Goal: Transaction & Acquisition: Purchase product/service

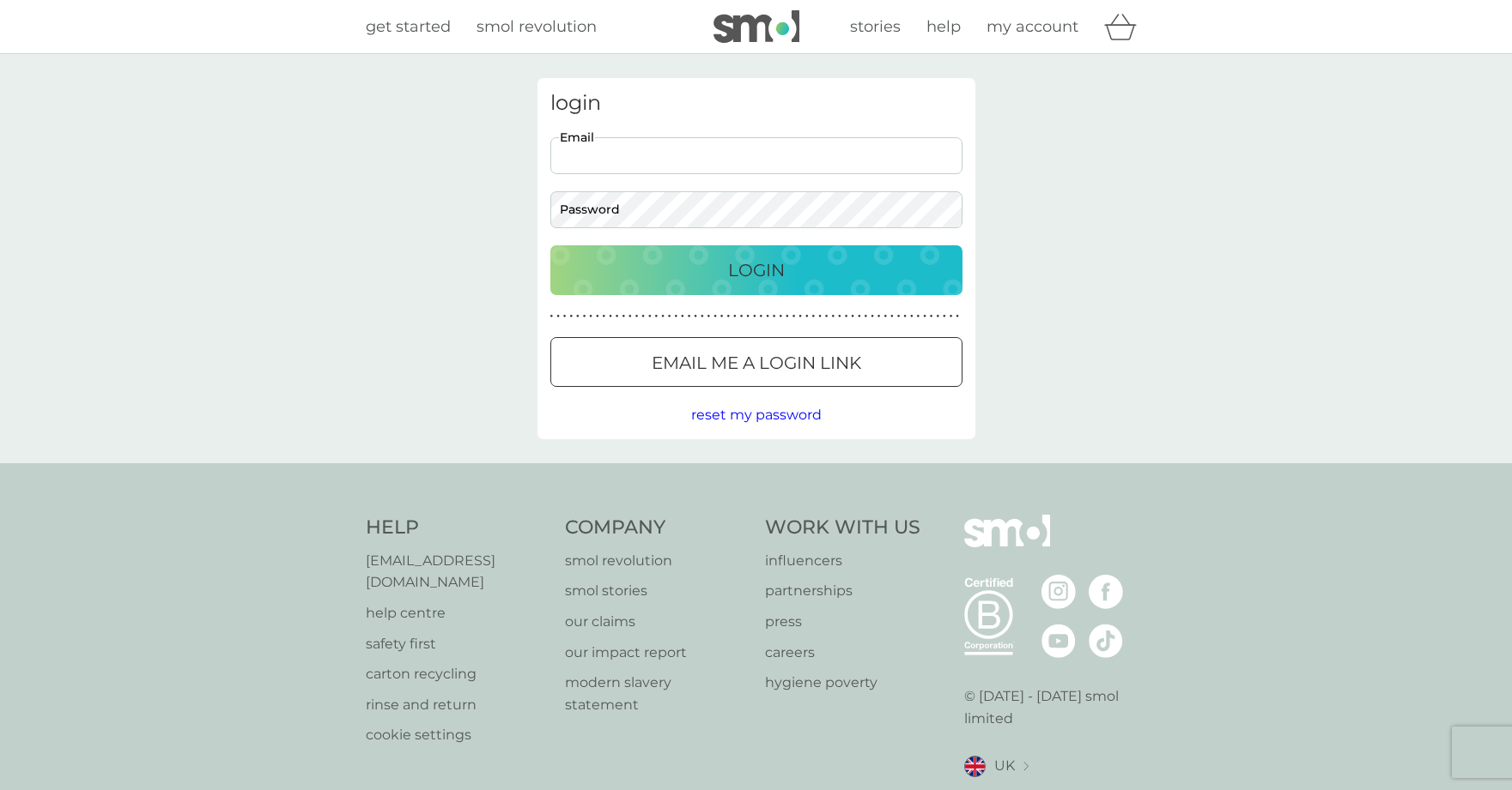
click at [825, 163] on input "Email" at bounding box center [756, 156] width 412 height 37
click at [809, 172] on input "Email" at bounding box center [756, 156] width 412 height 37
click at [808, 159] on input "Email" at bounding box center [756, 156] width 412 height 37
type input "leanne.smith3@yahoo.co.uk"
click at [550, 246] on button "Login" at bounding box center [756, 270] width 412 height 49
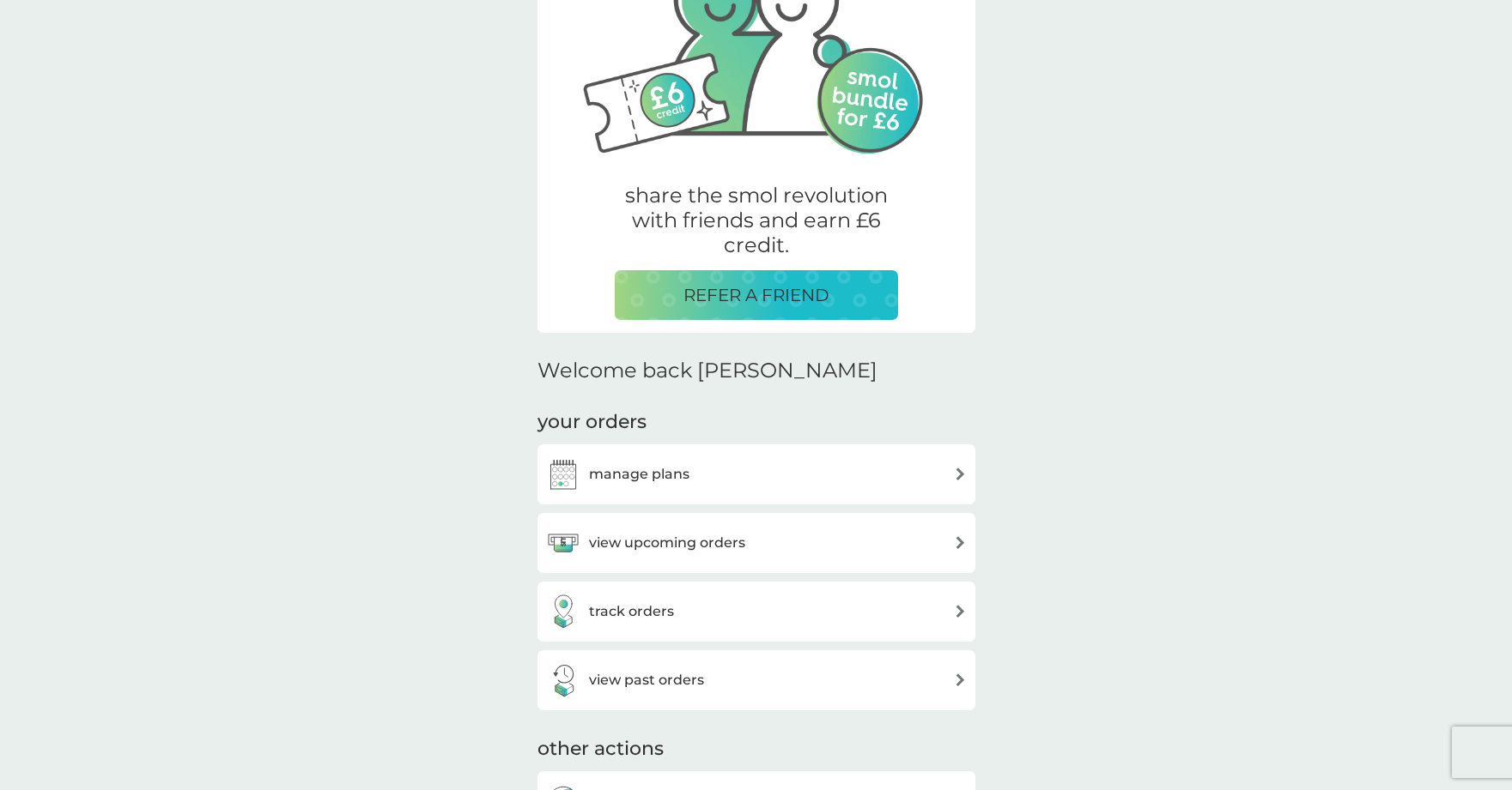
scroll to position [171, 0]
click at [781, 480] on div "manage plans" at bounding box center [757, 474] width 421 height 34
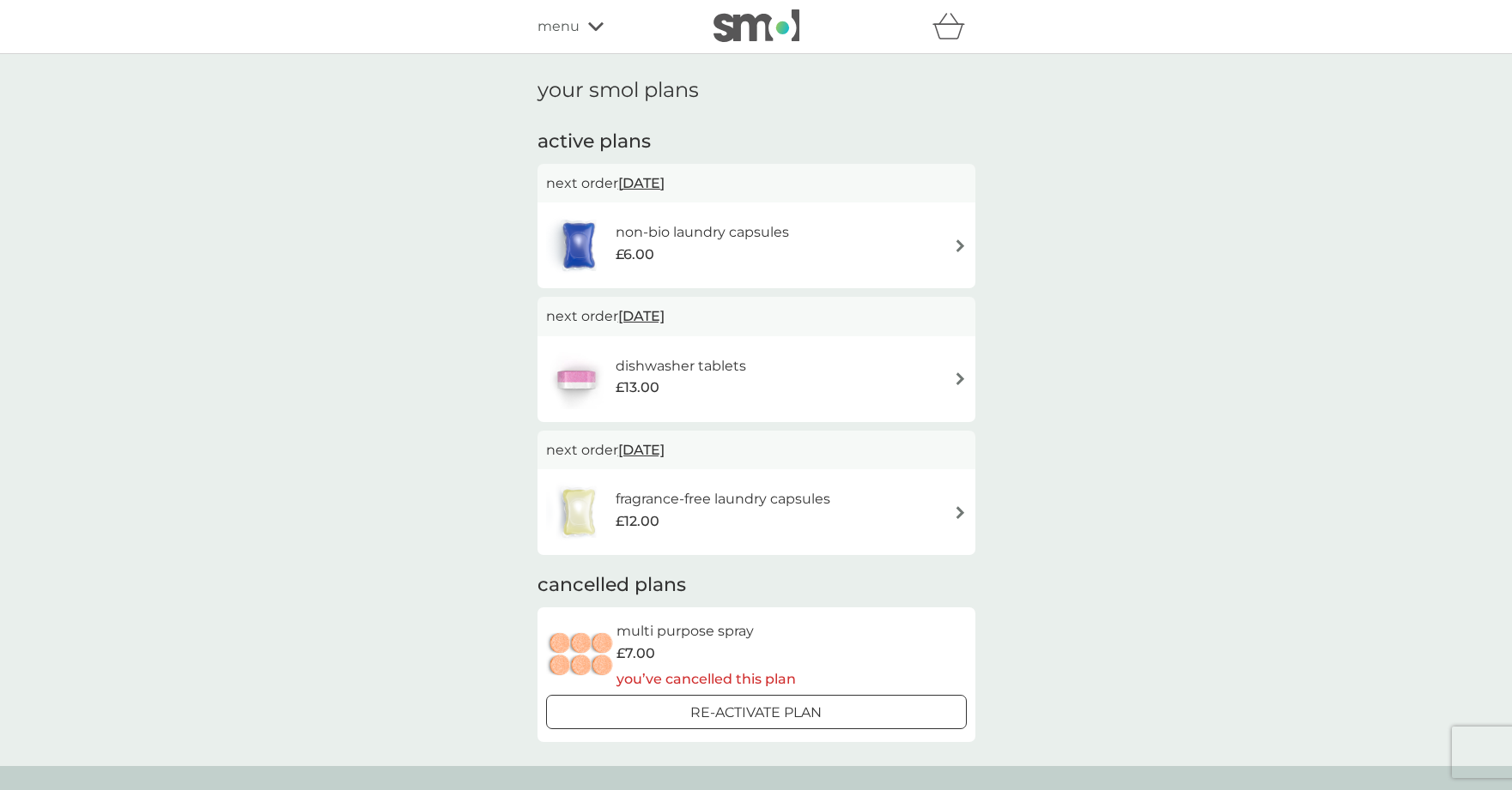
click at [815, 247] on div "non-bio laundry capsules £6.00" at bounding box center [757, 246] width 421 height 60
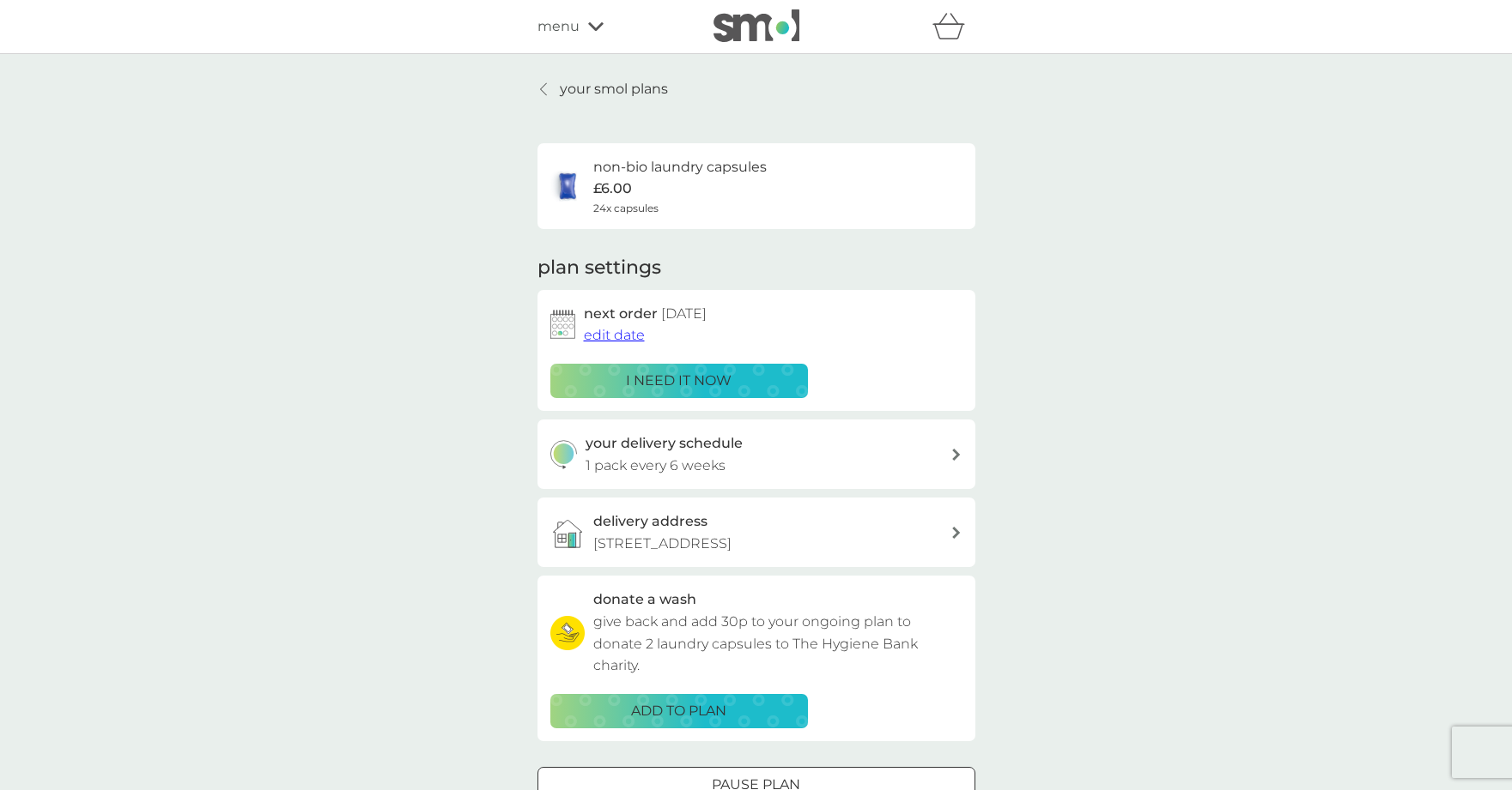
click at [667, 372] on p "i need it now" at bounding box center [678, 380] width 105 height 22
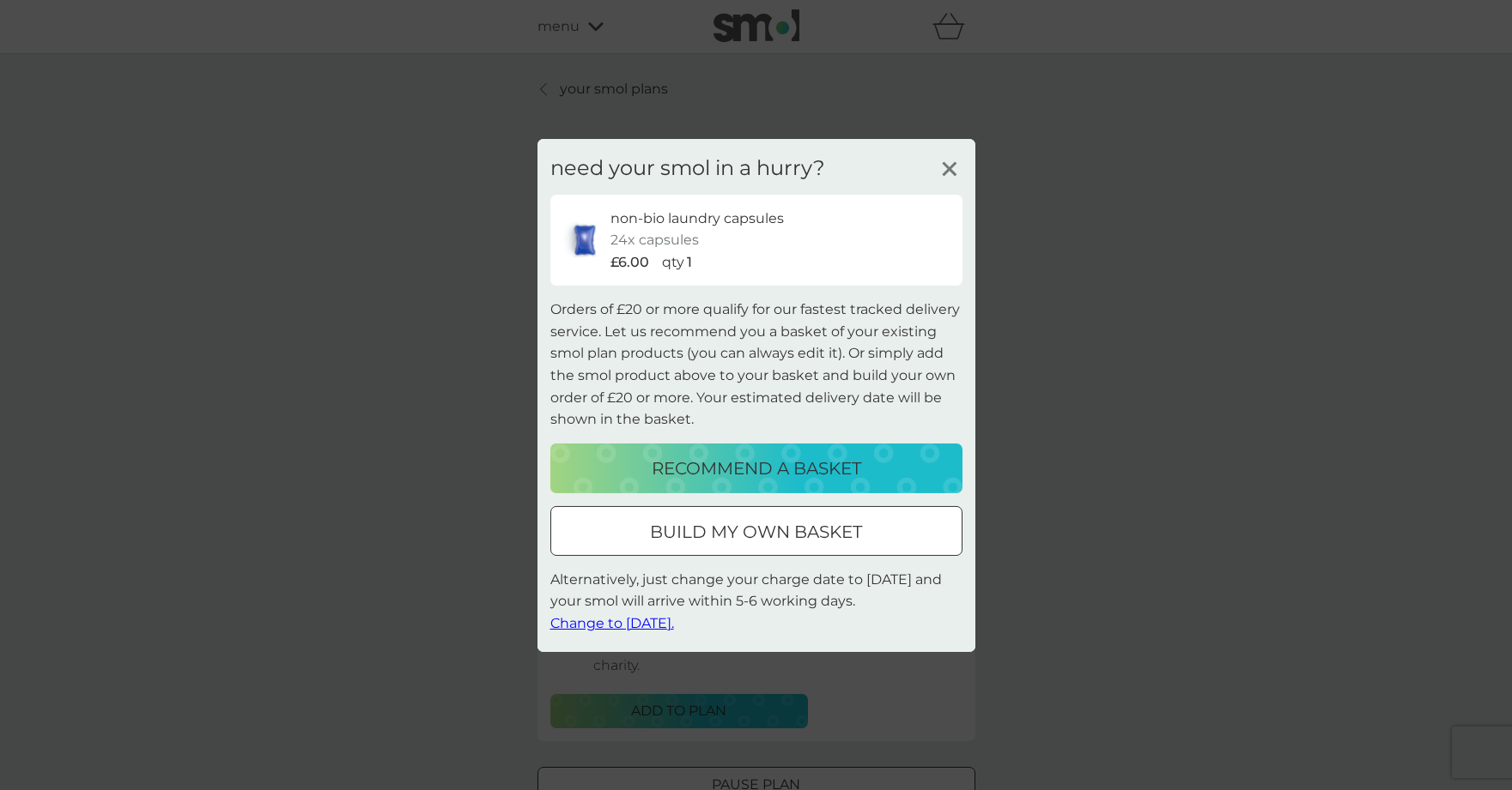
click at [748, 520] on p "build my own basket" at bounding box center [756, 531] width 212 height 27
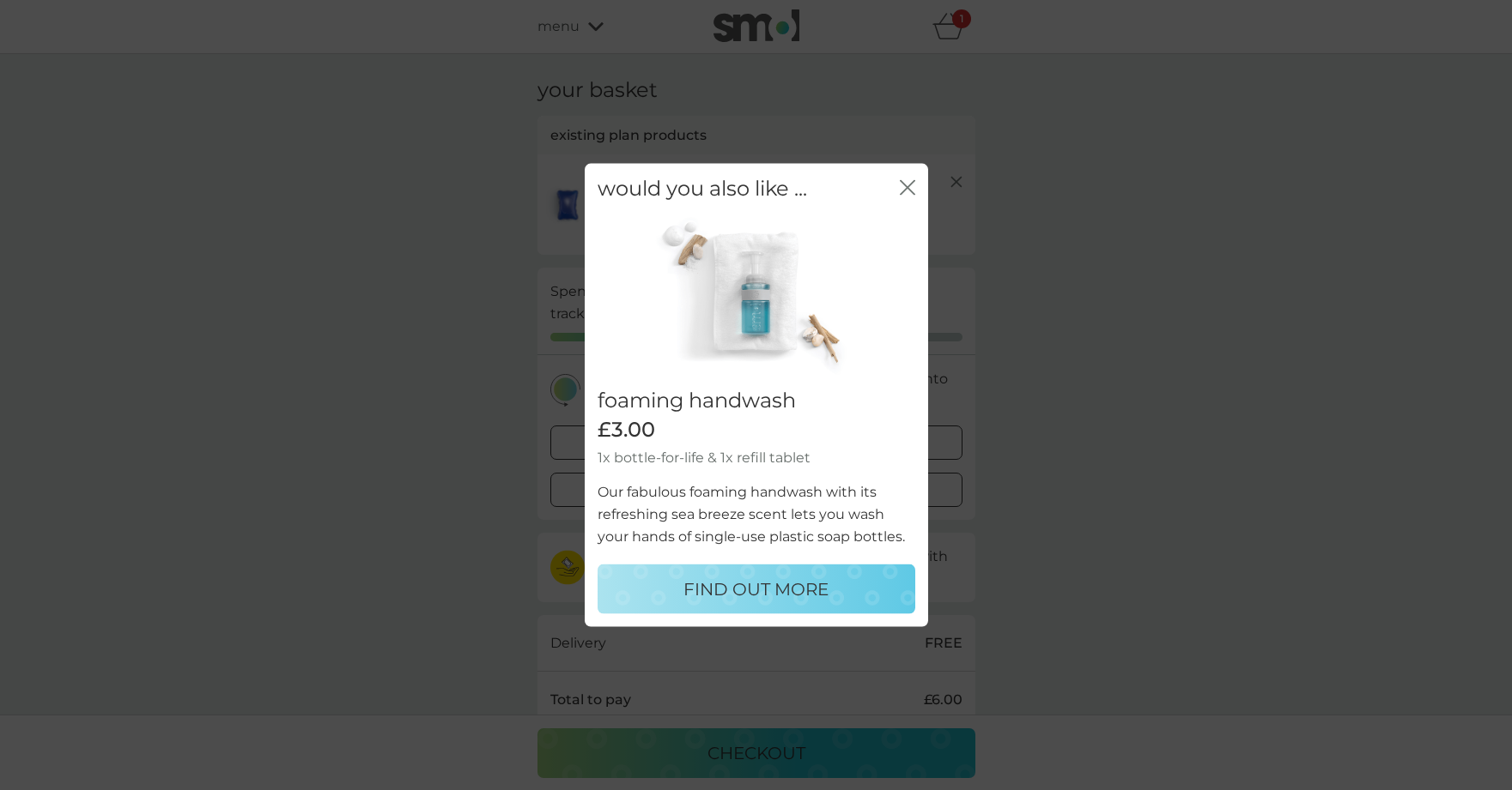
click at [905, 186] on icon "close" at bounding box center [905, 187] width 7 height 14
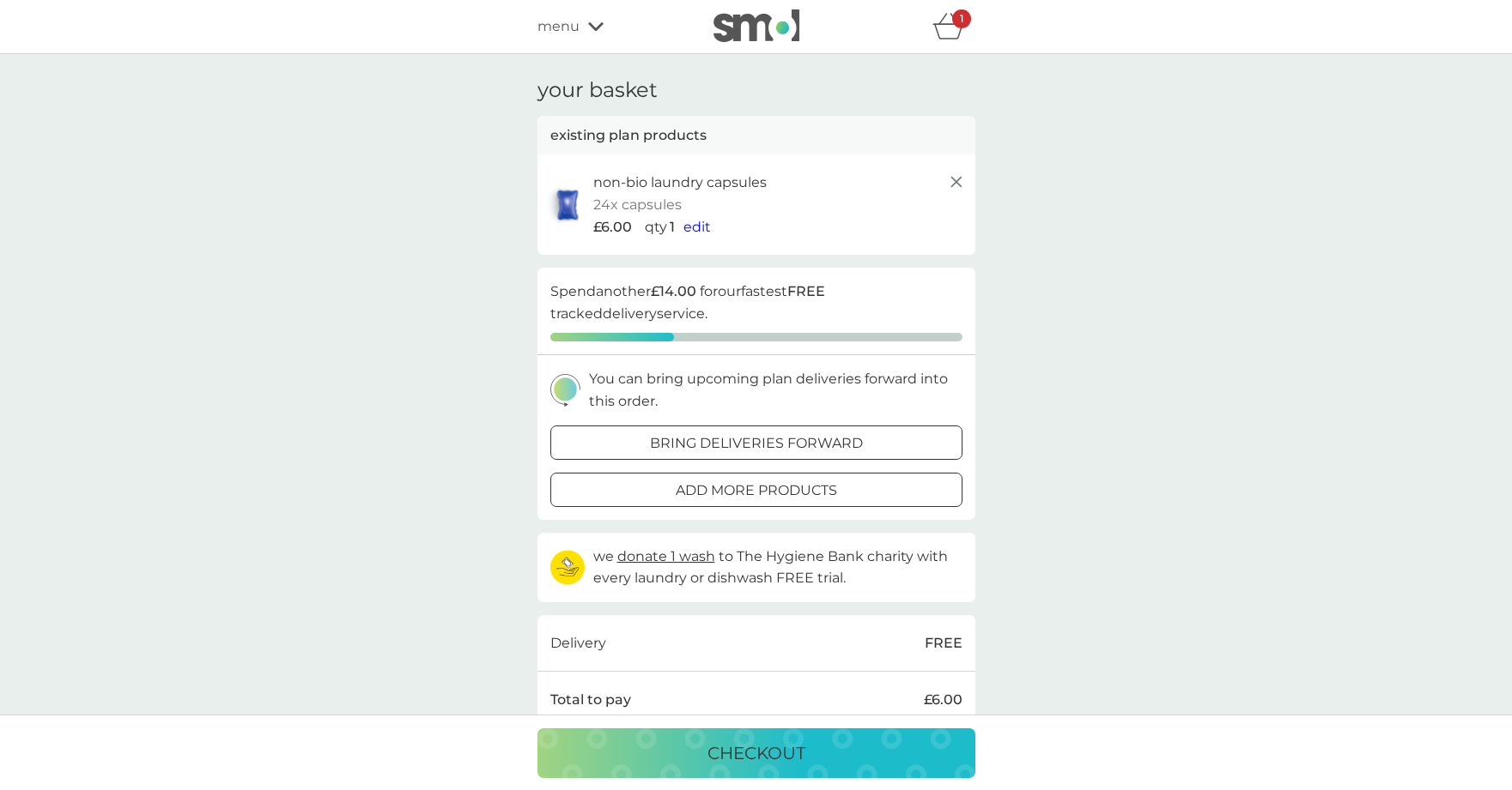
click at [737, 488] on div at bounding box center [735, 489] width 10 height 10
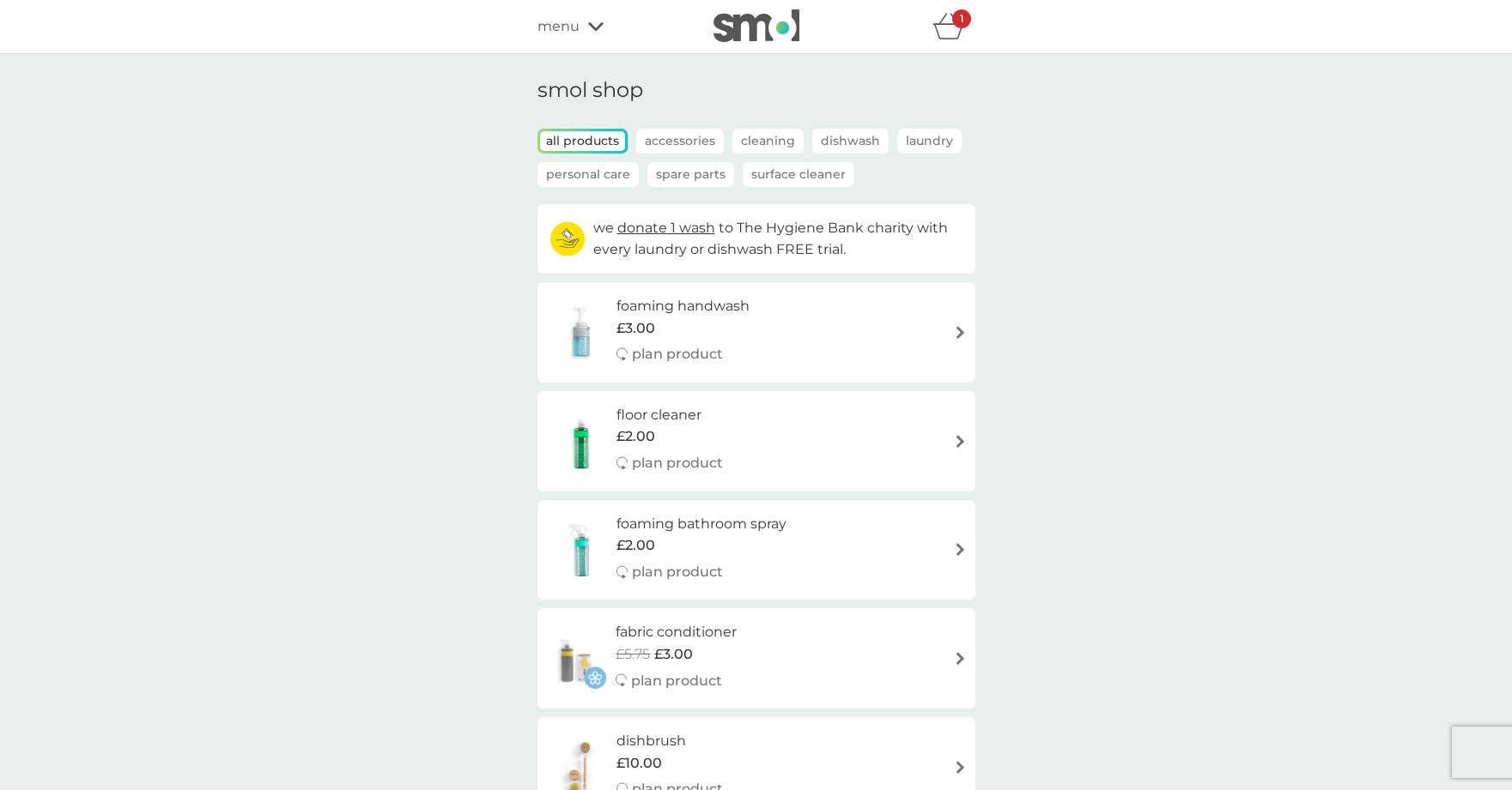
click at [568, 23] on span "menu" at bounding box center [559, 26] width 42 height 22
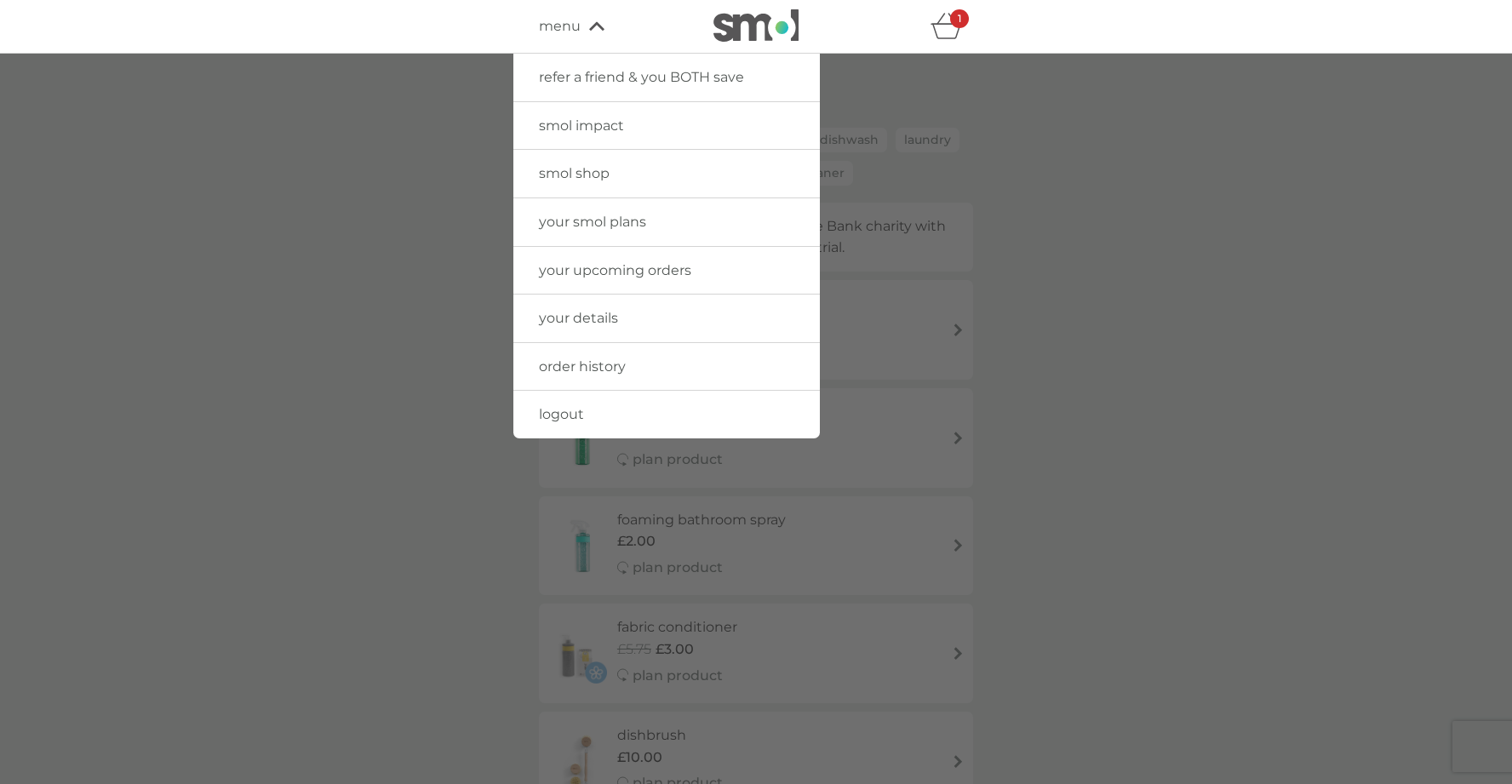
click at [588, 217] on span "your smol plans" at bounding box center [593, 222] width 107 height 16
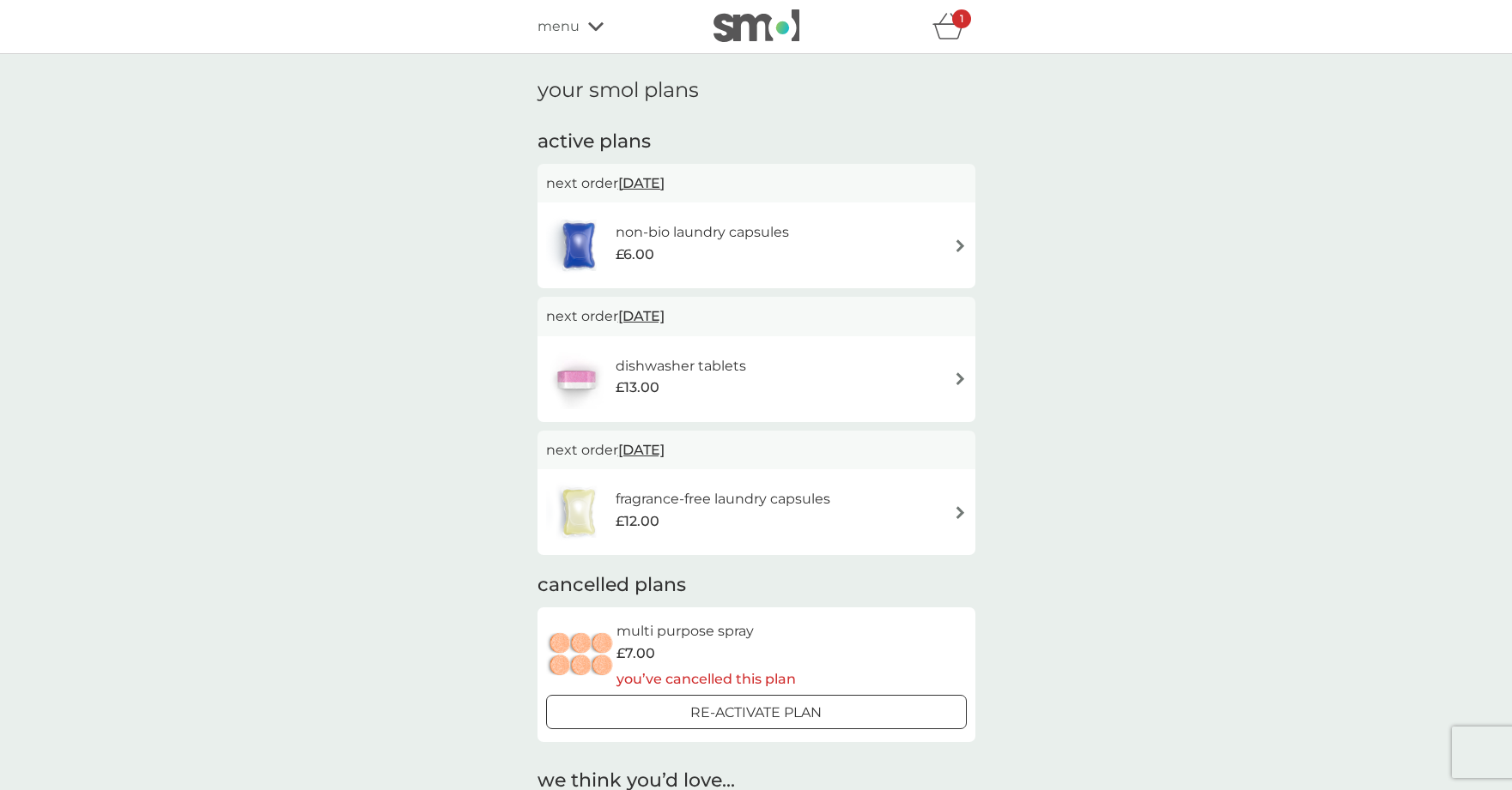
click at [701, 365] on h6 "dishwasher tablets" at bounding box center [681, 366] width 131 height 22
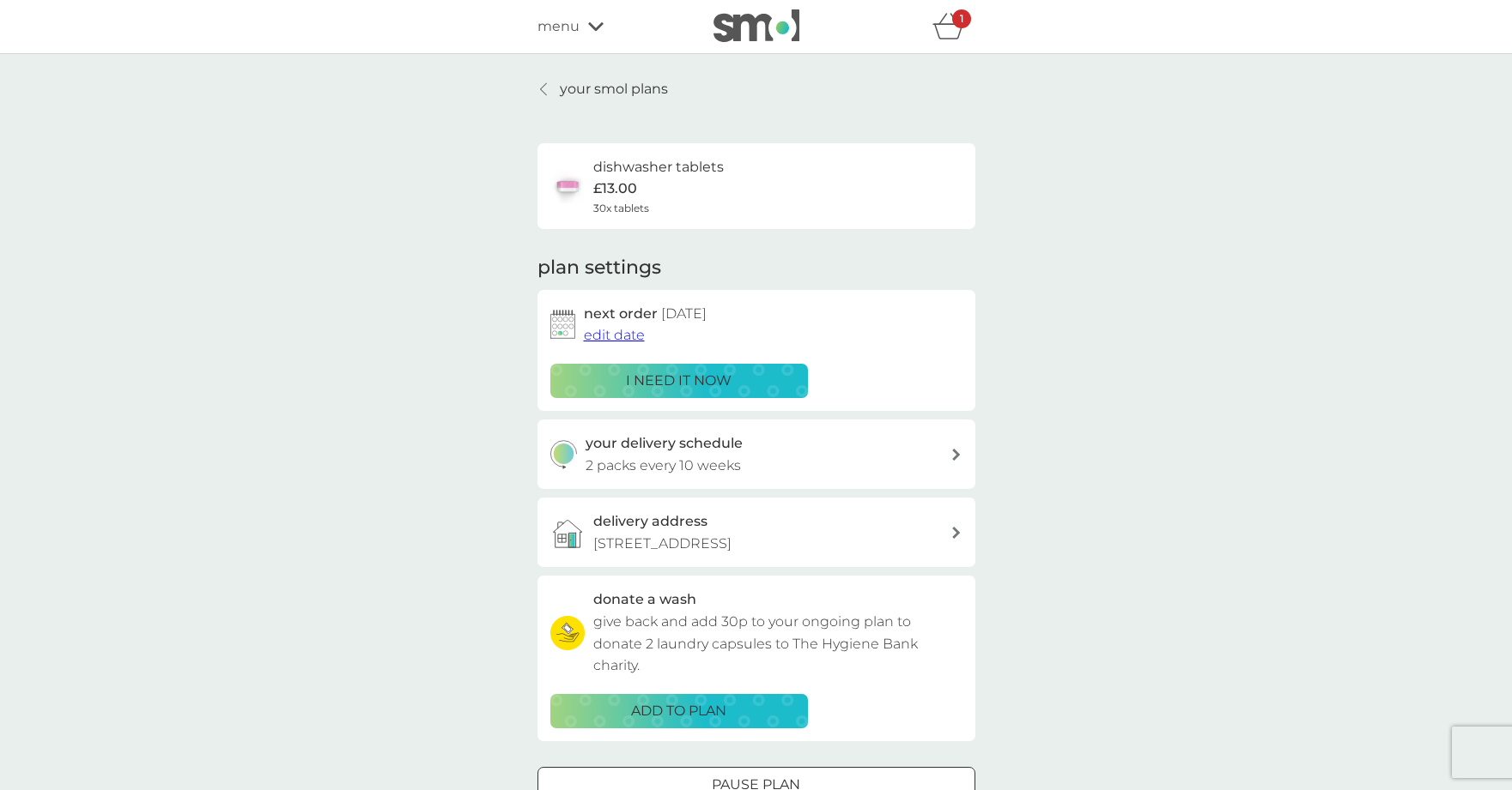
click at [702, 374] on p "i need it now" at bounding box center [678, 380] width 105 height 22
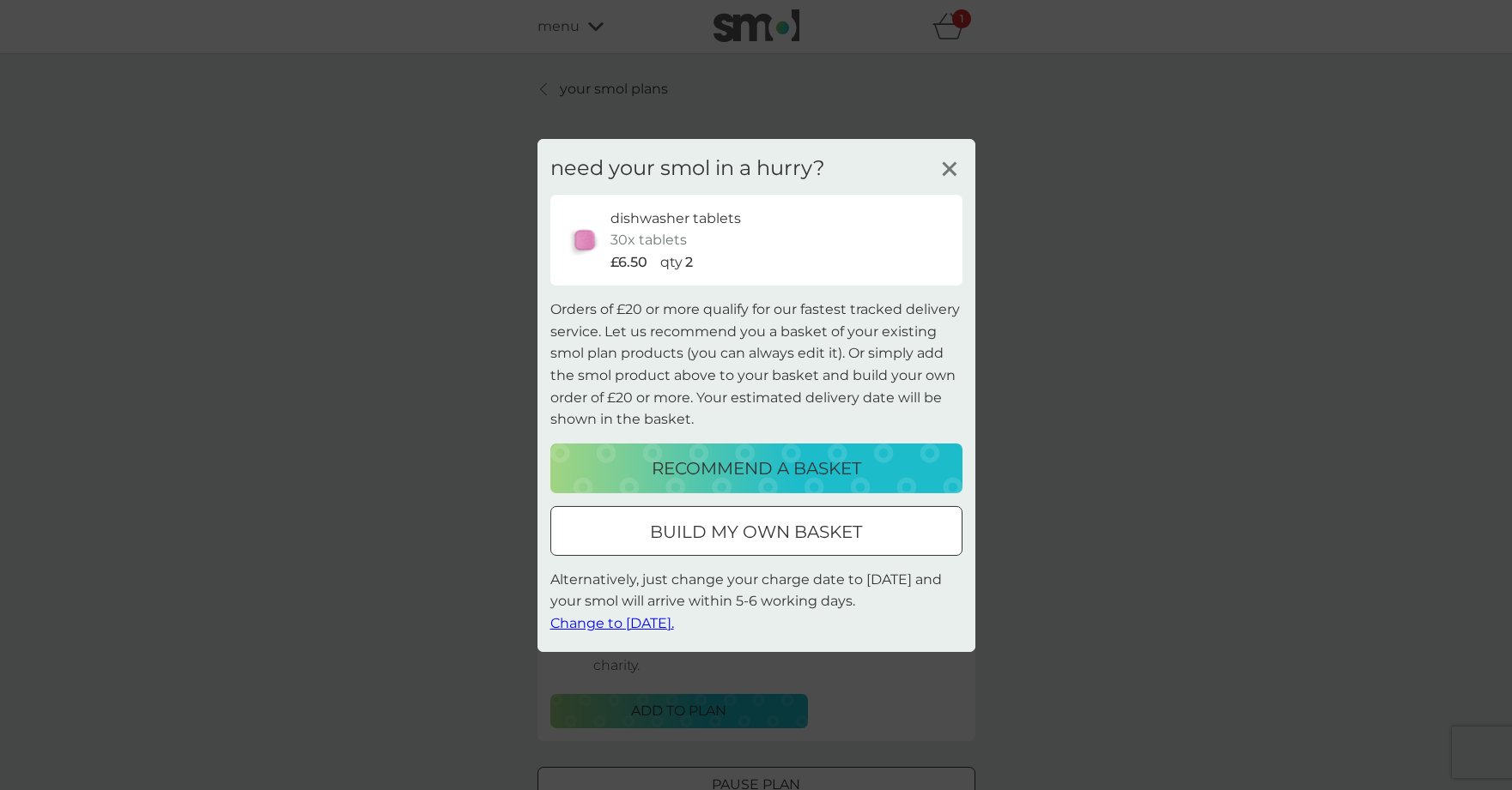
click at [952, 163] on icon at bounding box center [949, 168] width 26 height 26
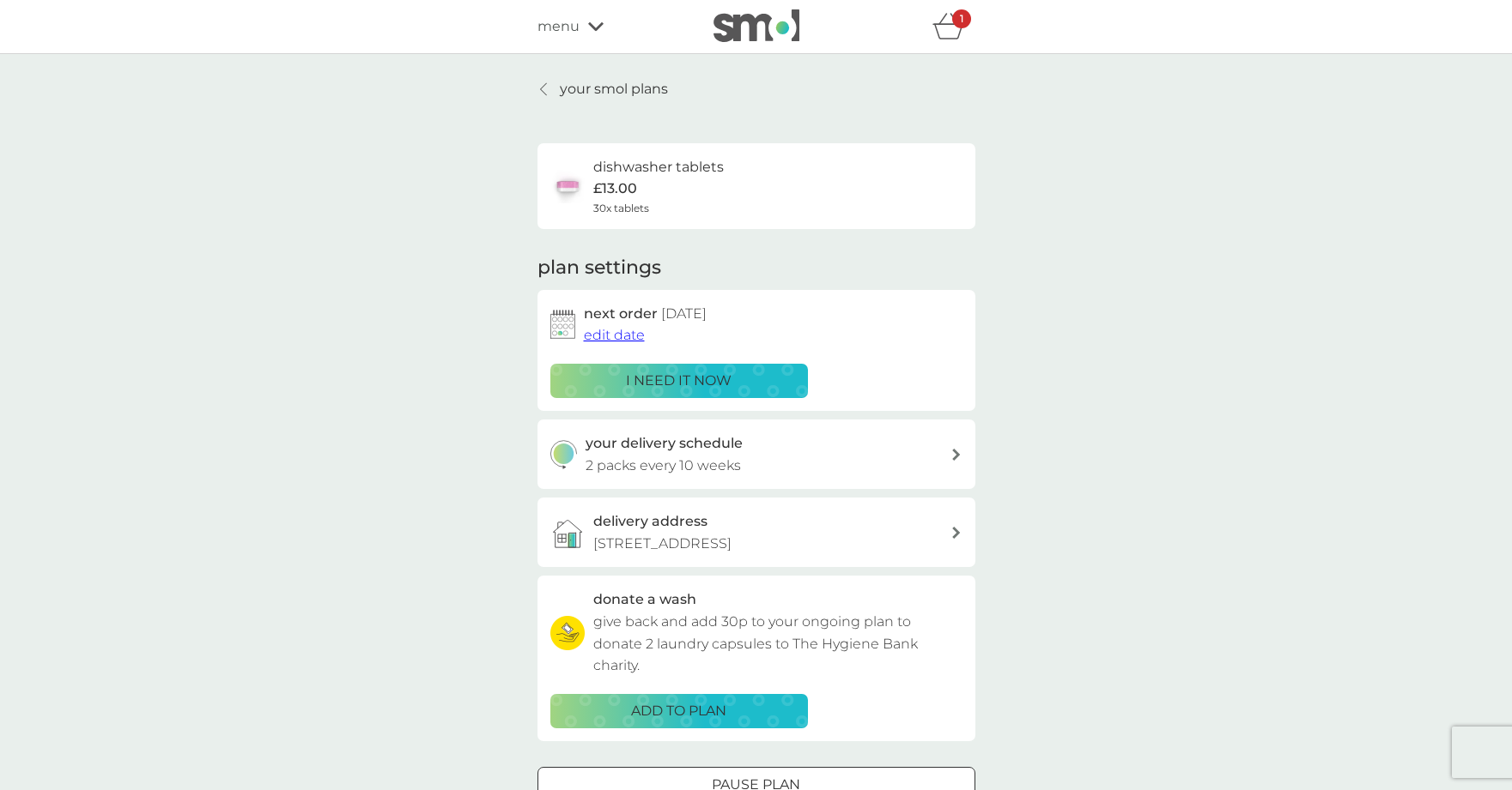
click at [659, 373] on p "i need it now" at bounding box center [678, 380] width 105 height 22
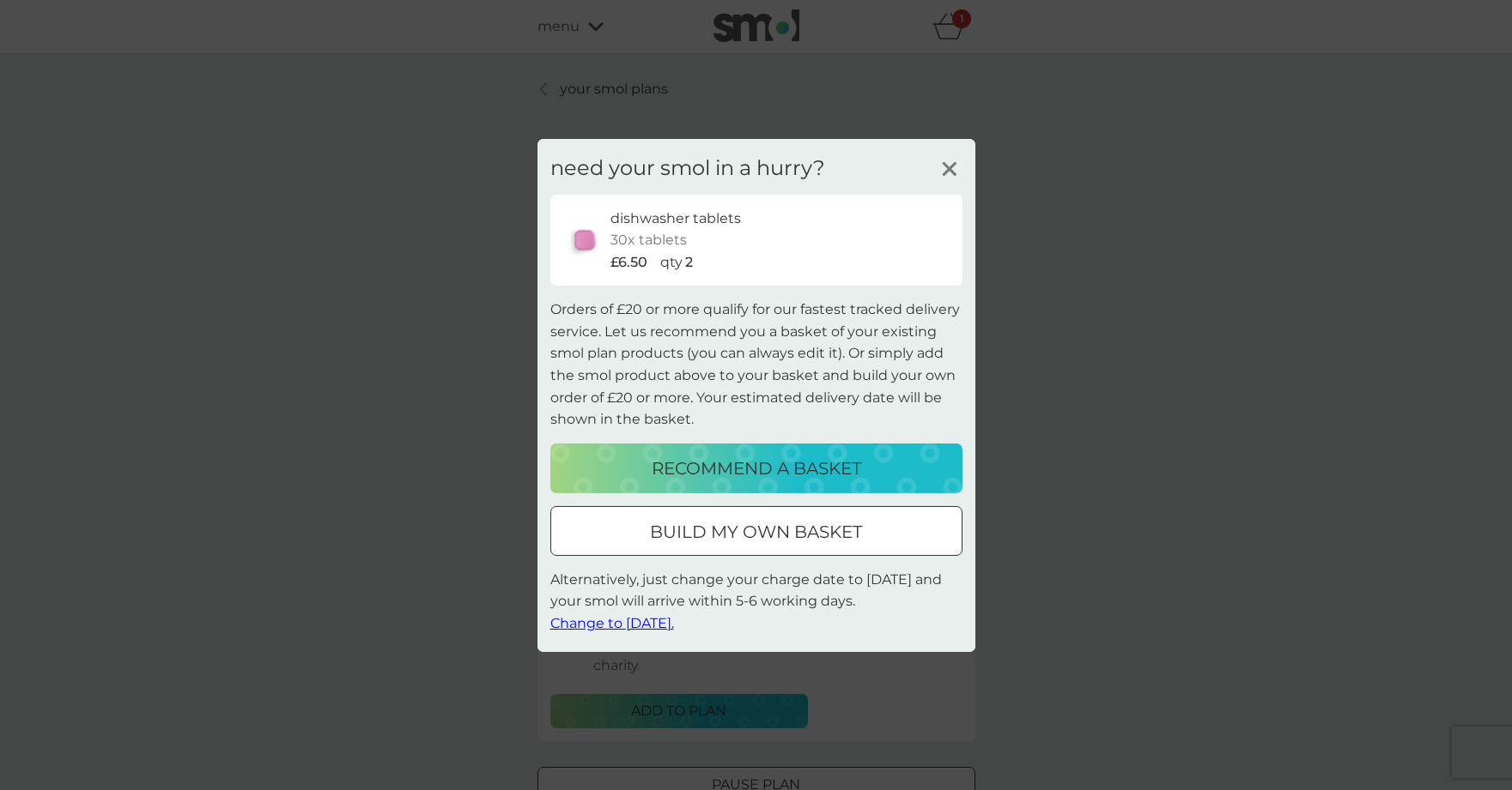
click at [755, 539] on div at bounding box center [756, 531] width 62 height 18
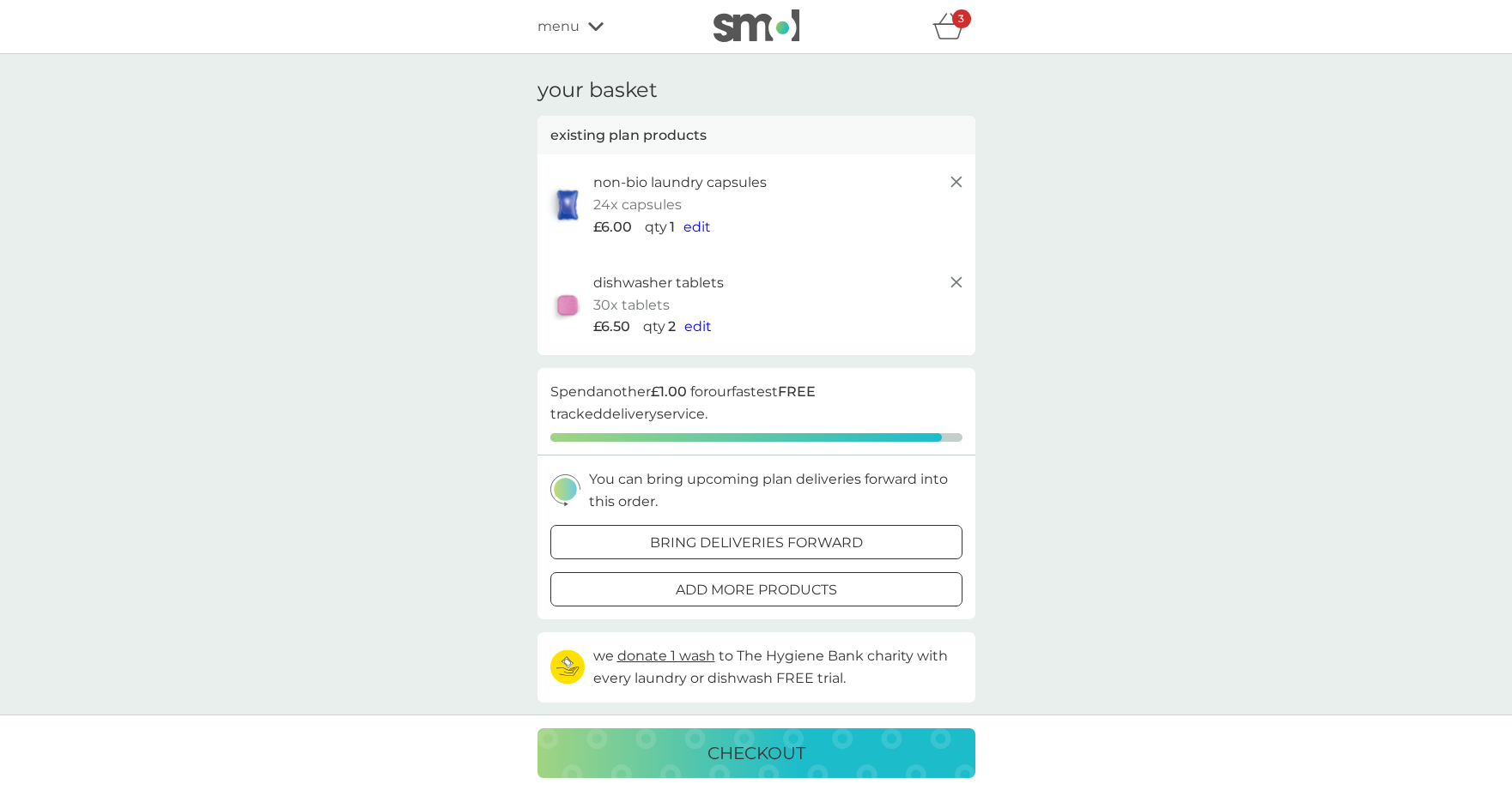
click at [553, 27] on span "menu" at bounding box center [559, 26] width 42 height 22
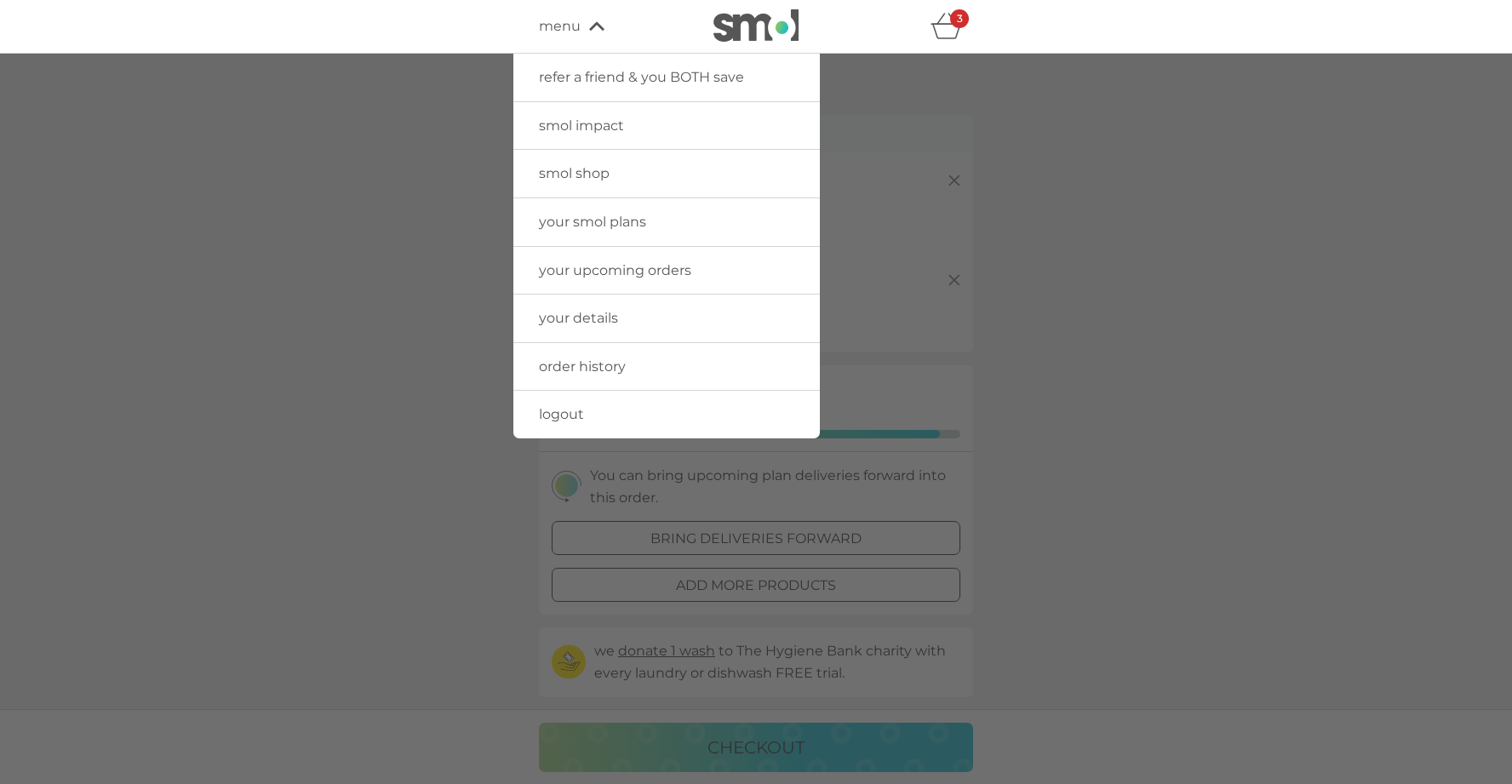
click at [601, 217] on span "your smol plans" at bounding box center [593, 222] width 107 height 16
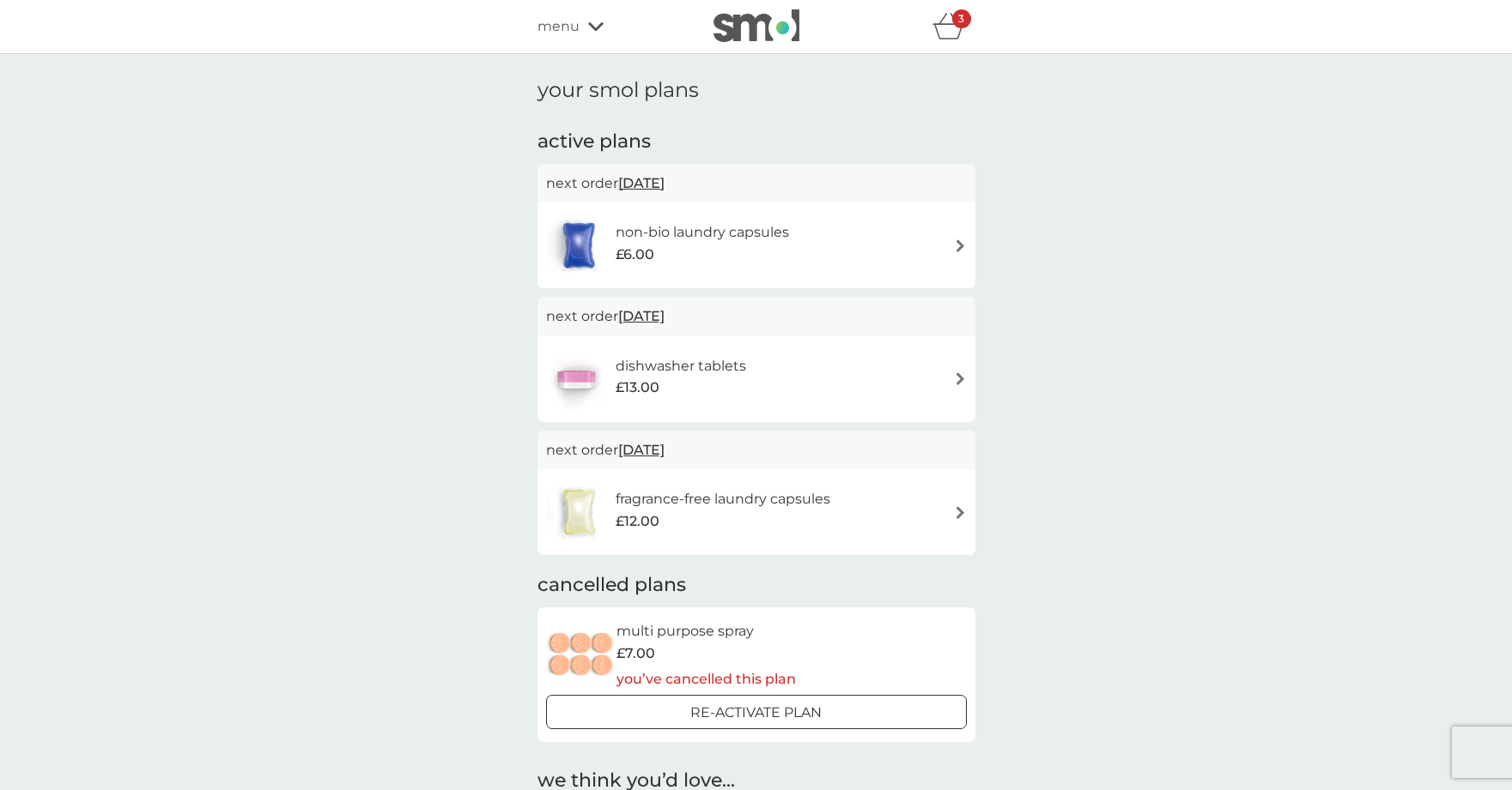
click at [829, 499] on h6 "fragrance-free laundry capsules" at bounding box center [722, 498] width 215 height 22
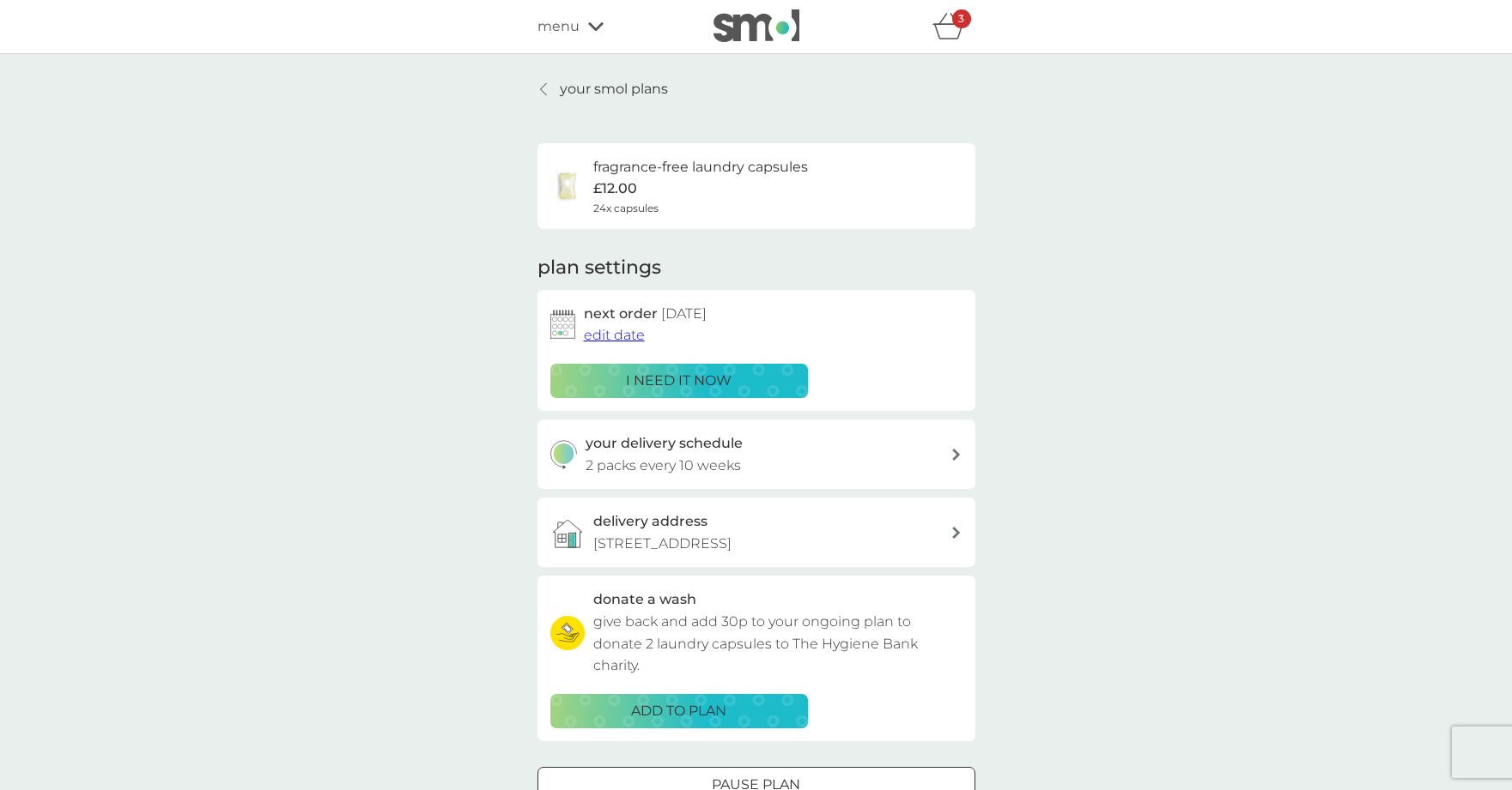
click at [890, 454] on div "your delivery schedule 2 packs every 10 weeks" at bounding box center [767, 454] width 365 height 44
select select "70"
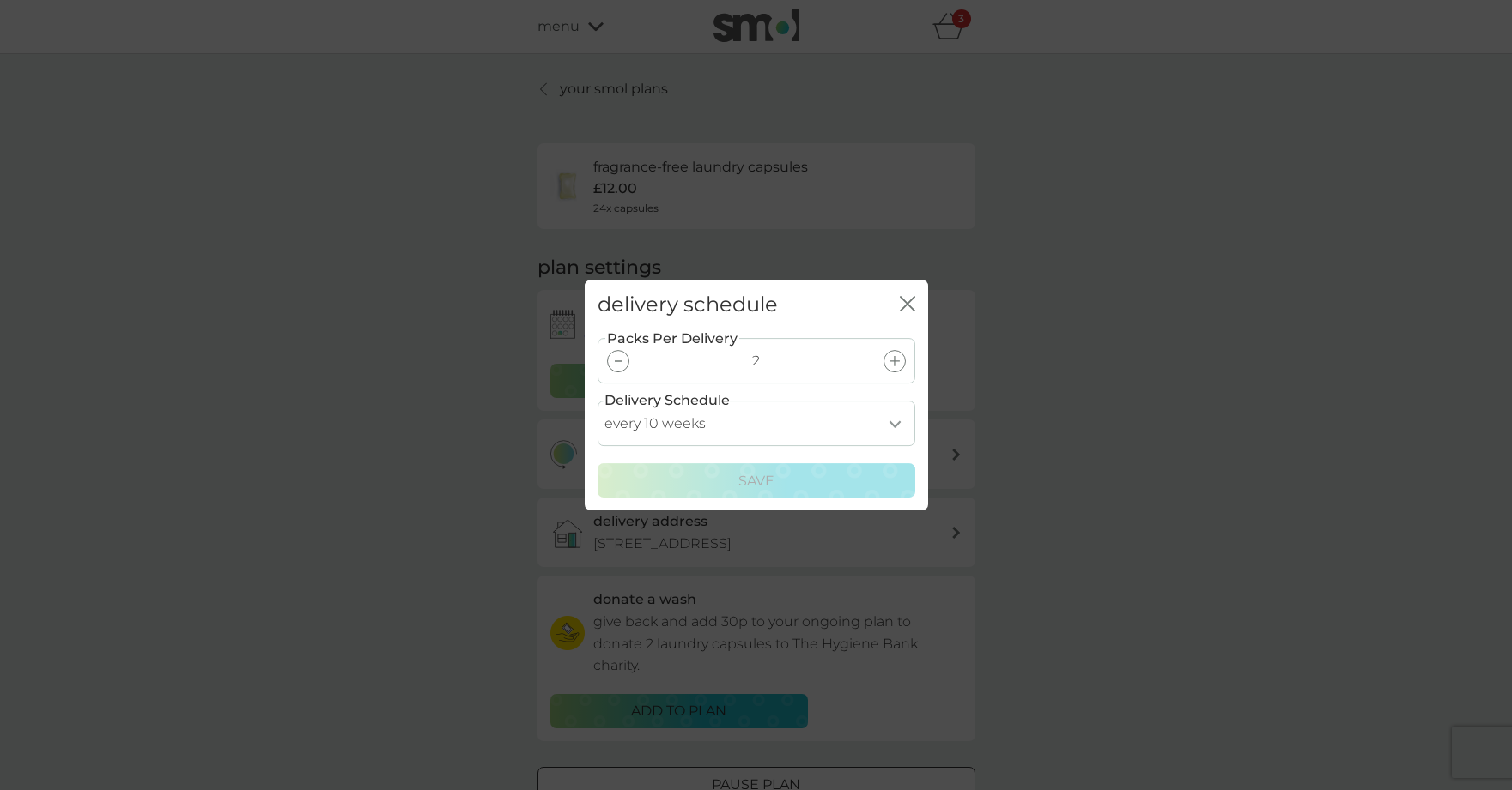
click at [622, 360] on div at bounding box center [617, 361] width 22 height 22
click at [747, 472] on p "Save" at bounding box center [756, 481] width 36 height 22
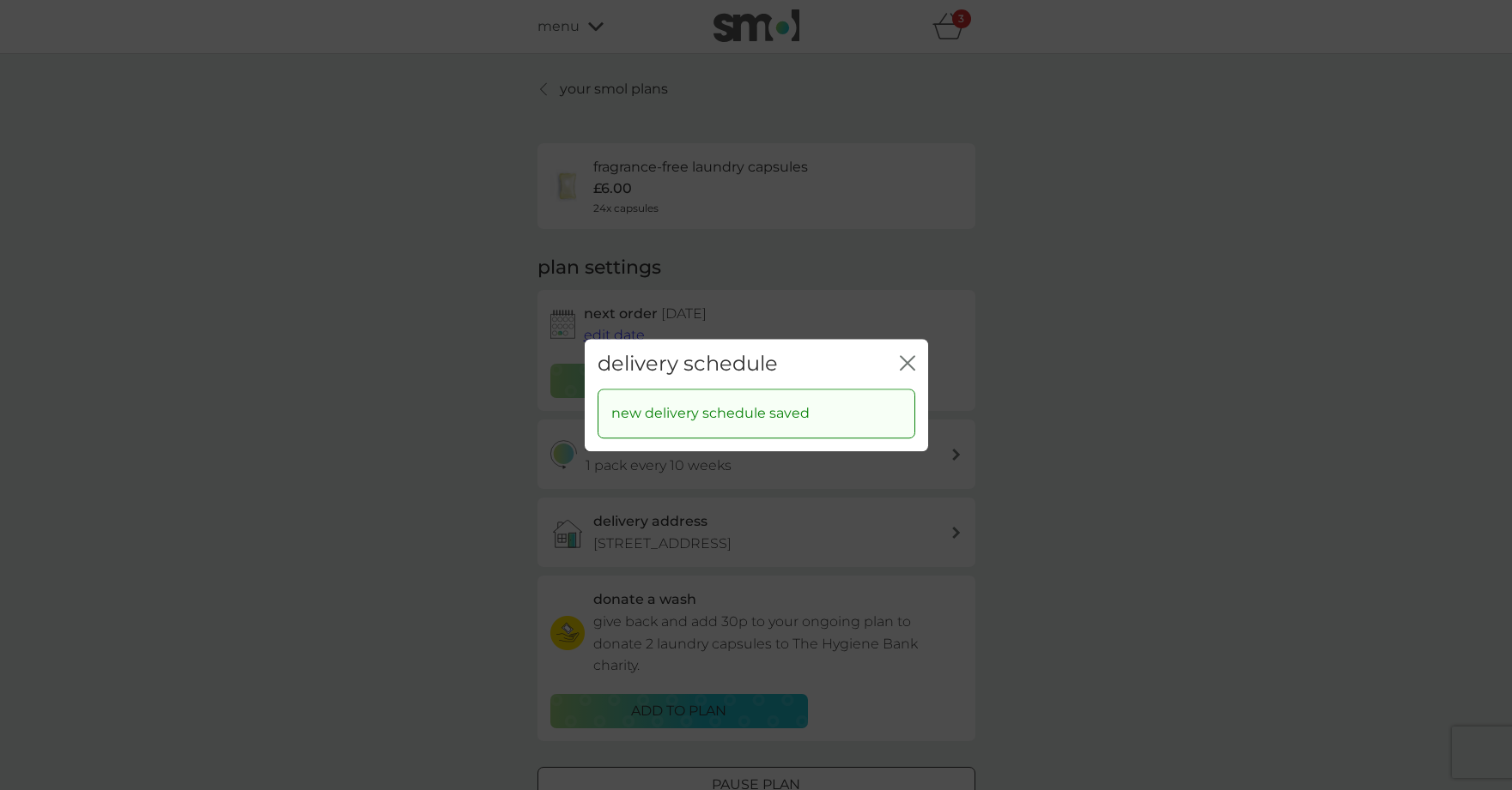
click at [908, 361] on icon "close" at bounding box center [911, 363] width 7 height 14
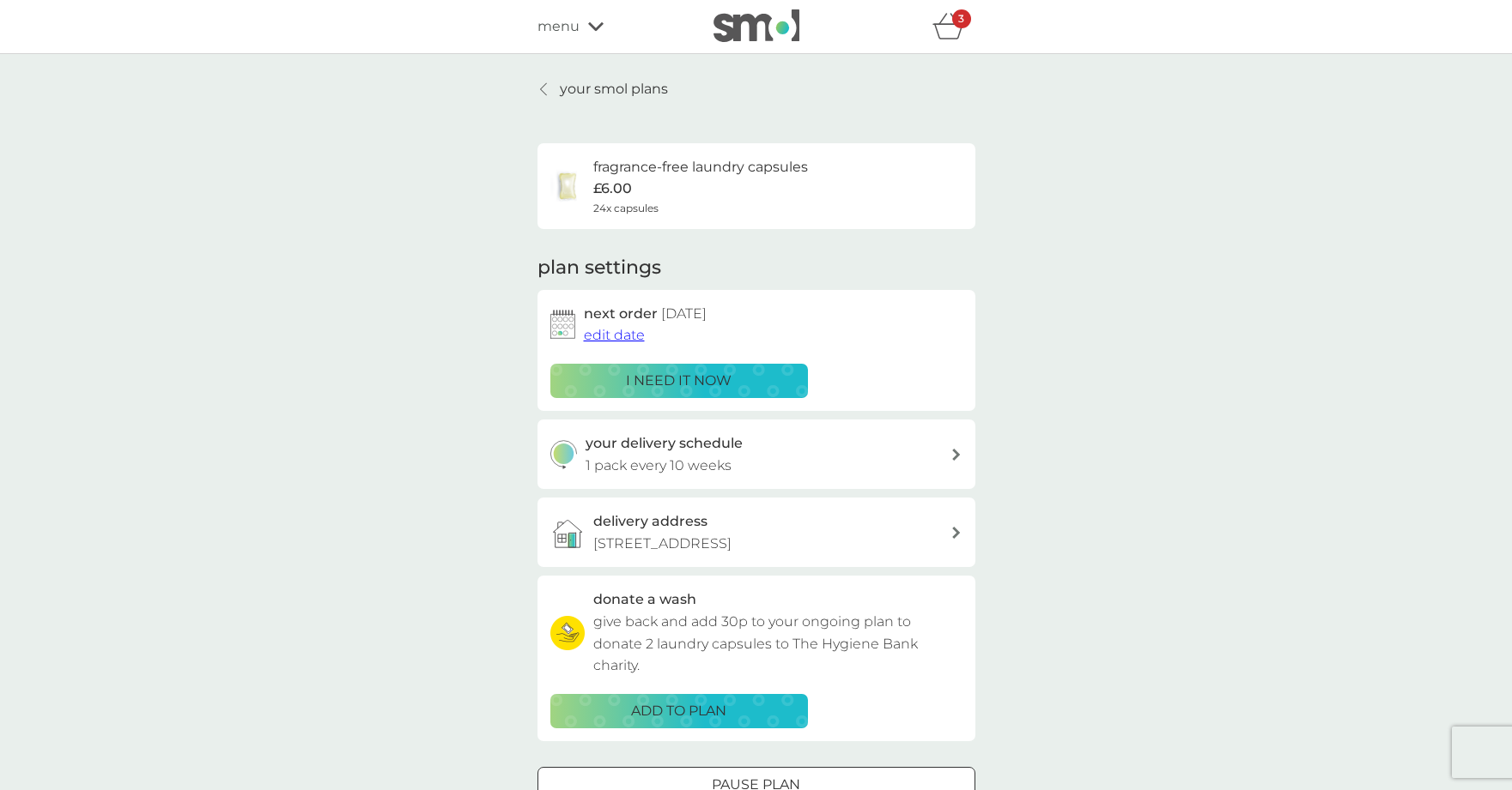
click at [678, 373] on p "i need it now" at bounding box center [678, 380] width 105 height 22
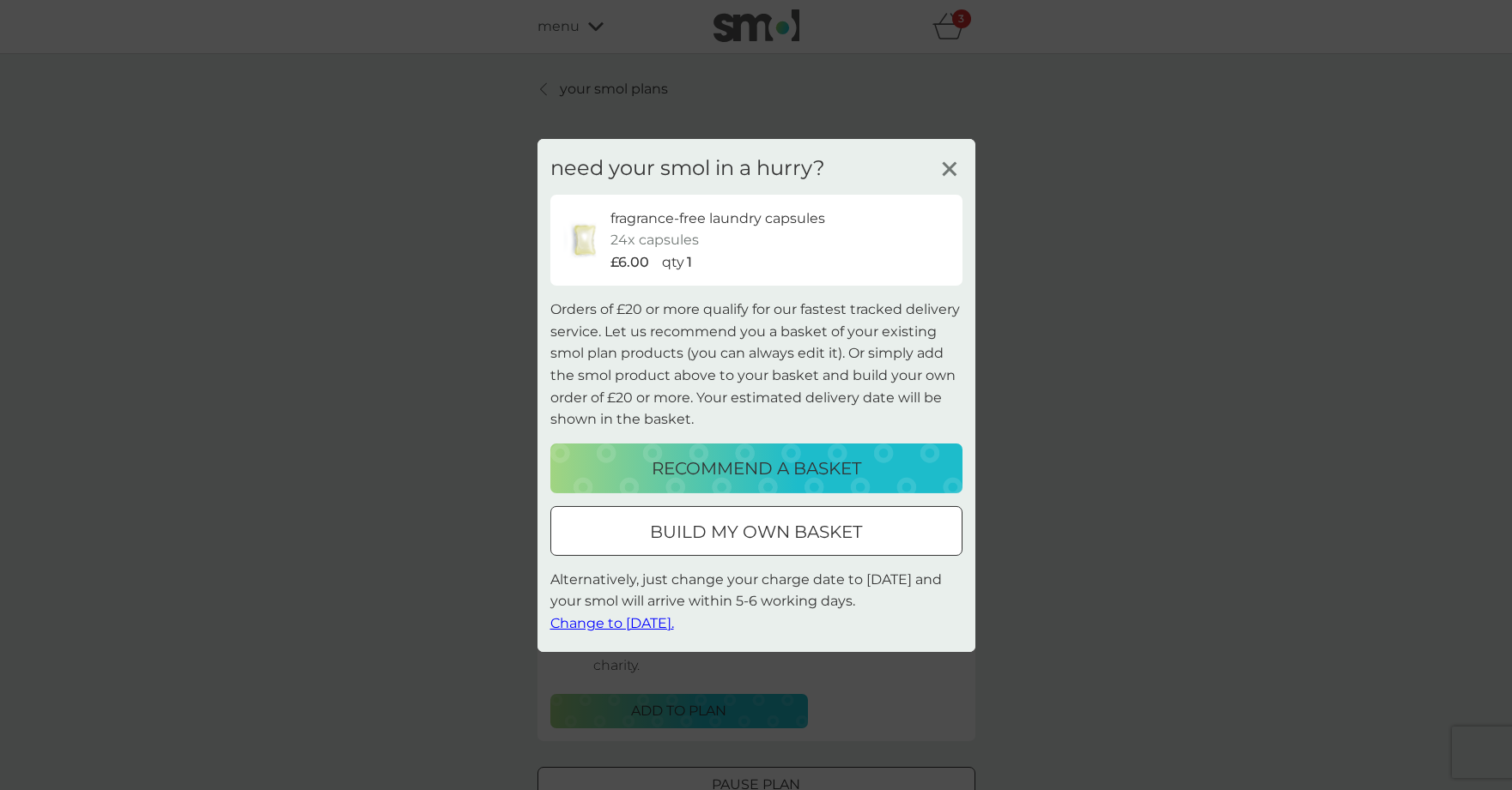
click at [720, 517] on button "build my own basket" at bounding box center [756, 531] width 412 height 49
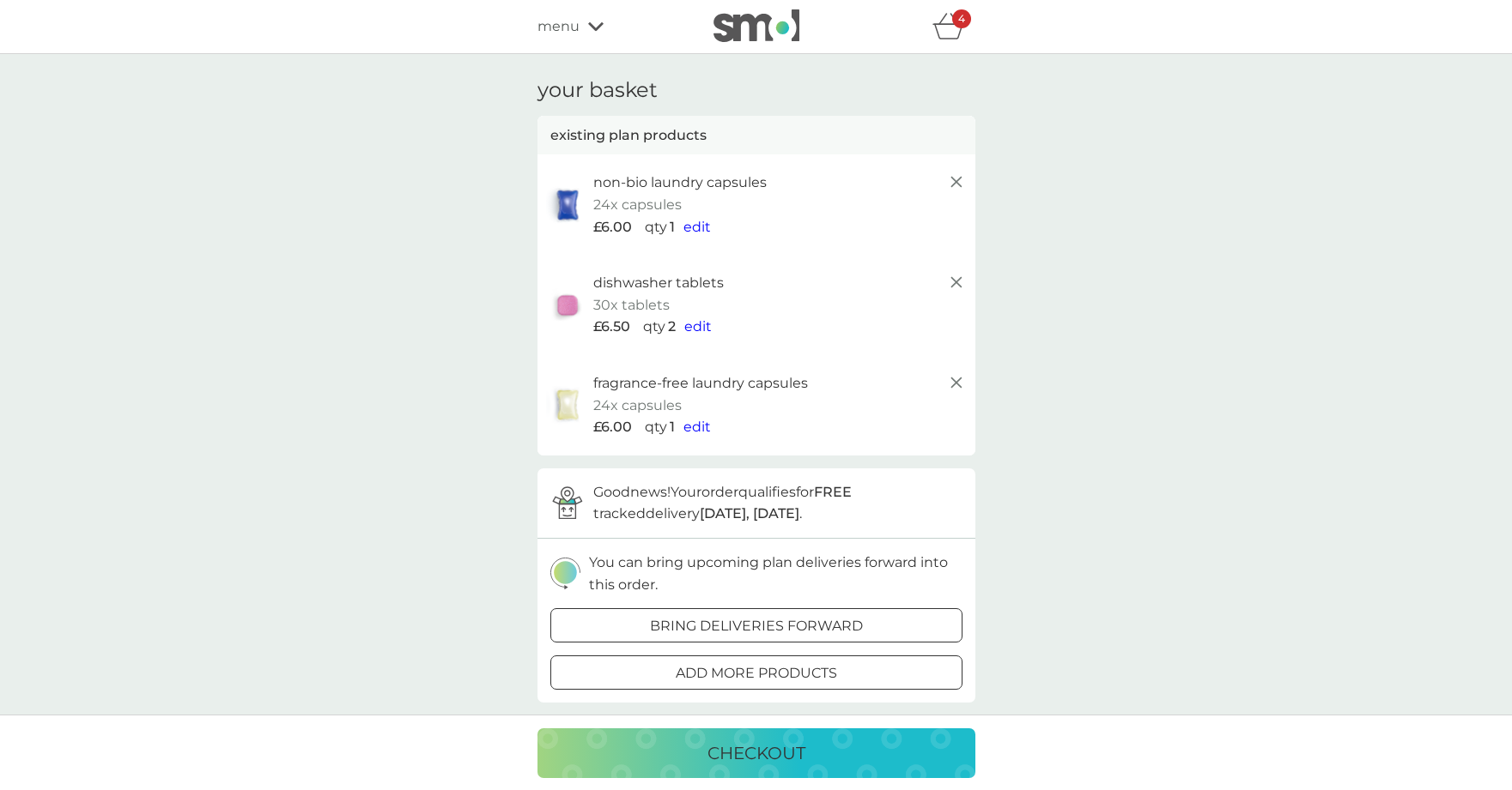
click at [953, 22] on div "4" at bounding box center [961, 19] width 19 height 19
click at [943, 12] on div "4" at bounding box center [953, 27] width 43 height 34
click at [769, 748] on p "checkout" at bounding box center [756, 753] width 98 height 27
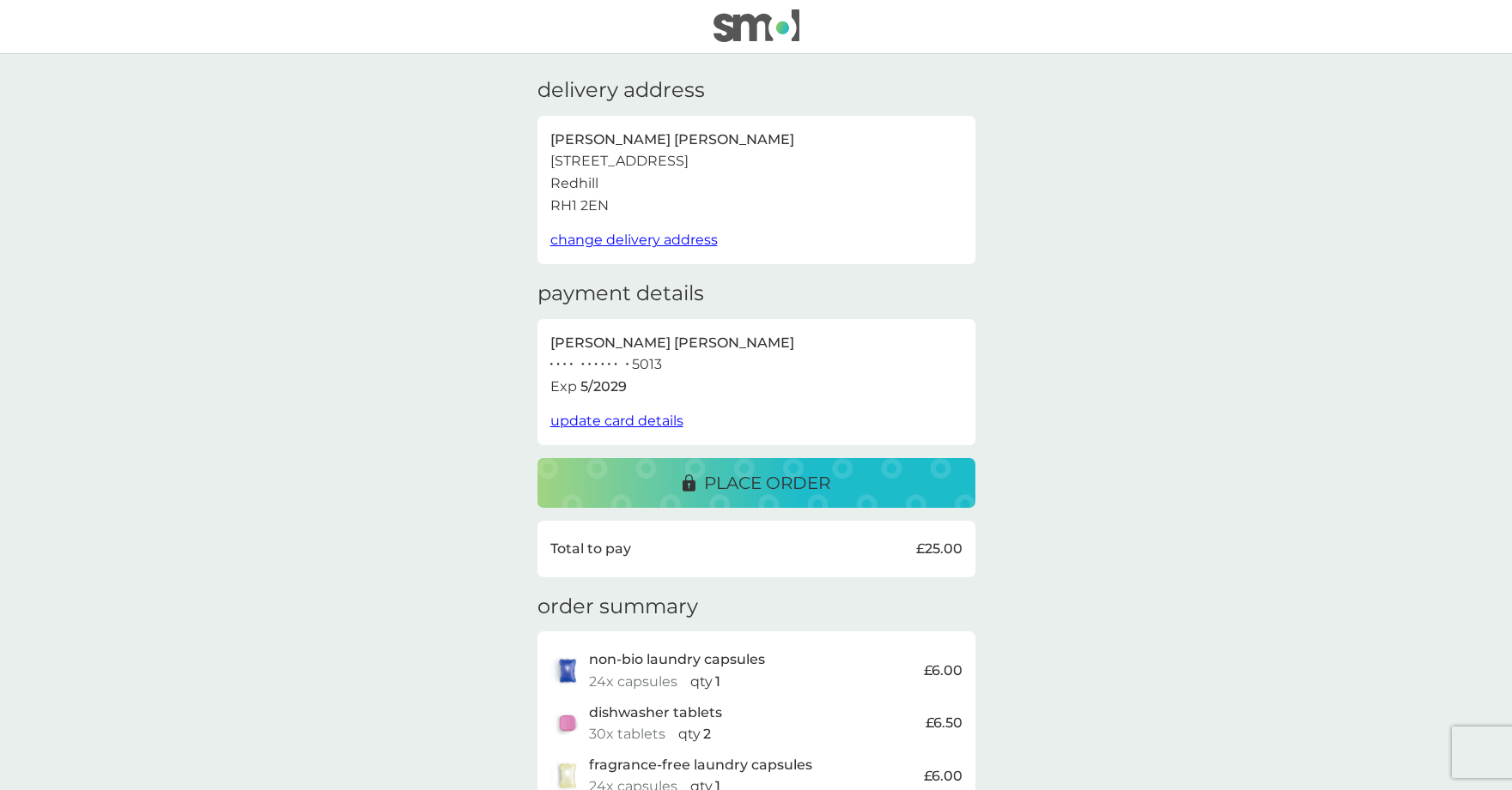
click at [783, 477] on p "place order" at bounding box center [767, 482] width 126 height 27
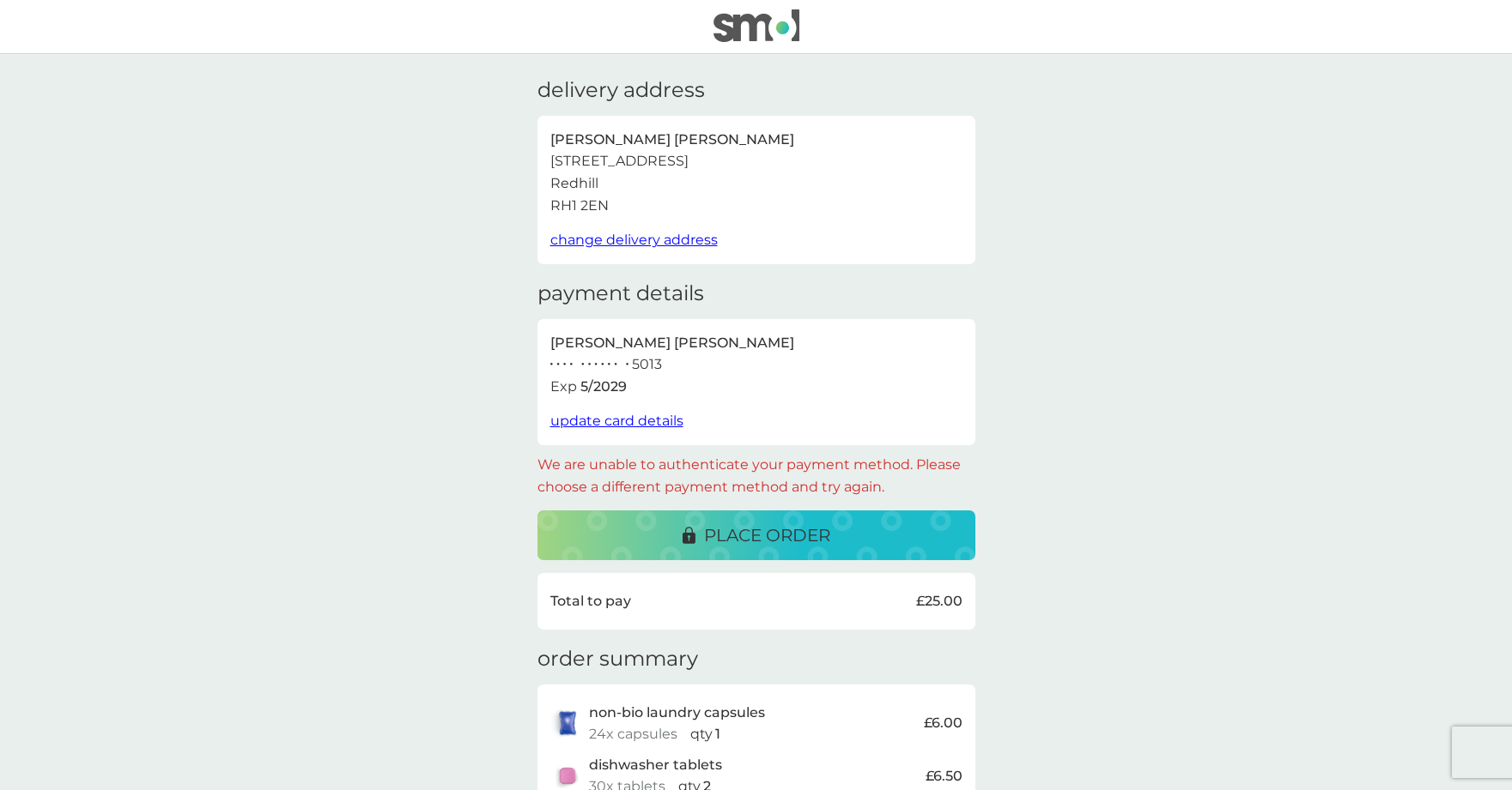
click at [611, 419] on span "update card details" at bounding box center [616, 421] width 134 height 16
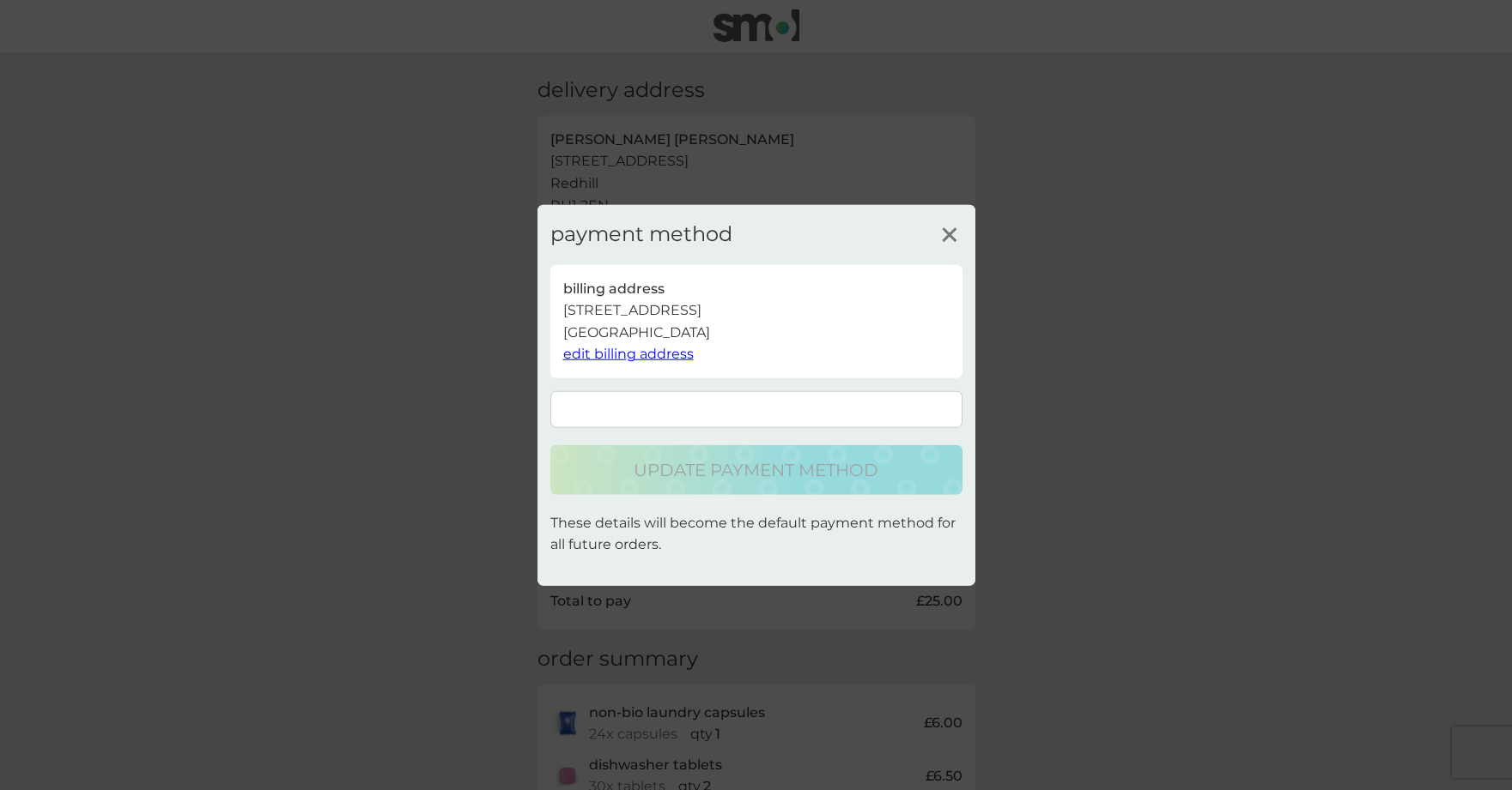
click at [722, 399] on form at bounding box center [756, 410] width 412 height 37
click at [728, 399] on form at bounding box center [756, 410] width 412 height 37
click at [656, 418] on form at bounding box center [756, 410] width 412 height 37
click at [609, 402] on iframe at bounding box center [756, 409] width 393 height 15
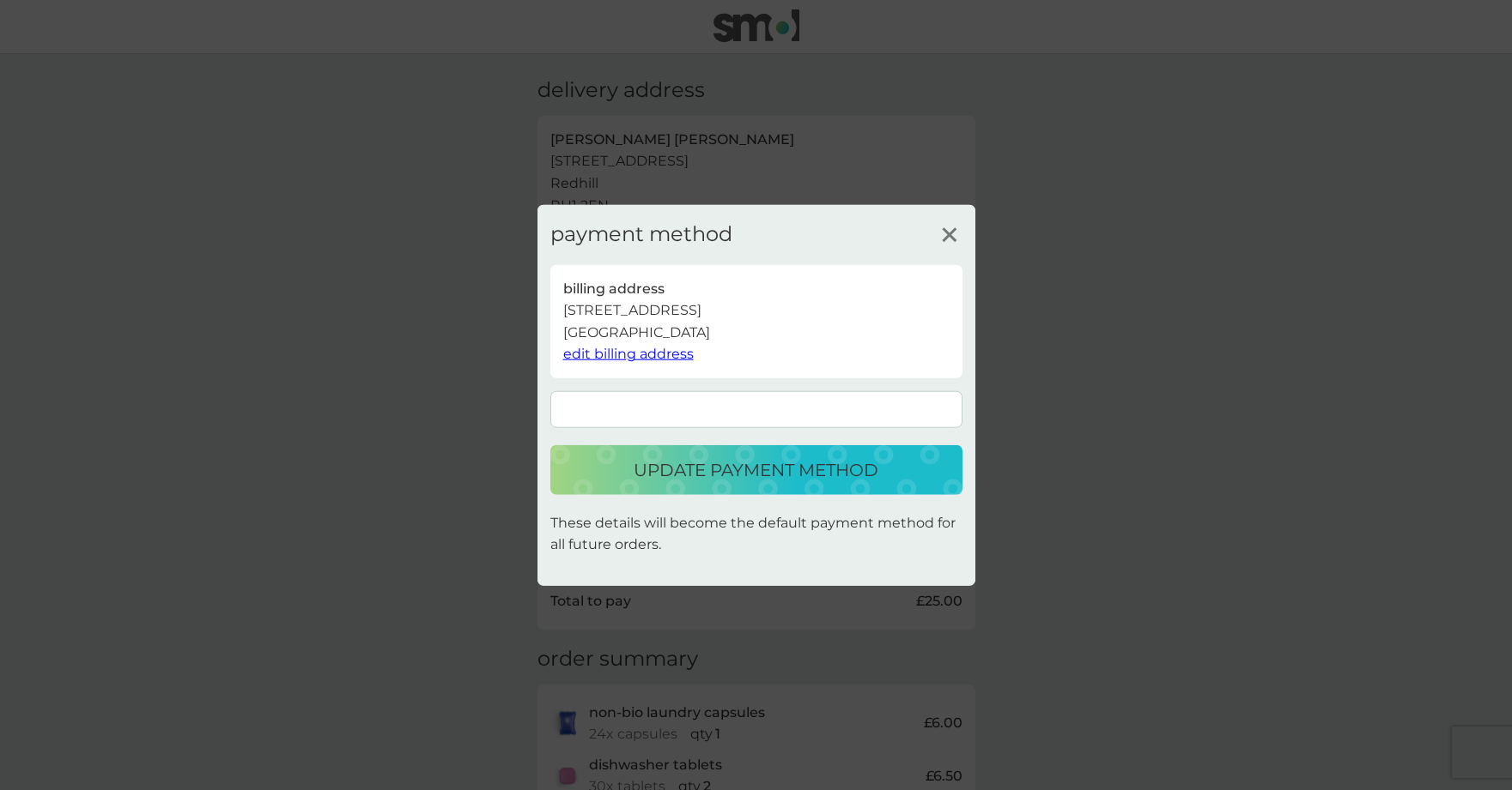
click at [791, 471] on p "update payment method" at bounding box center [756, 470] width 245 height 27
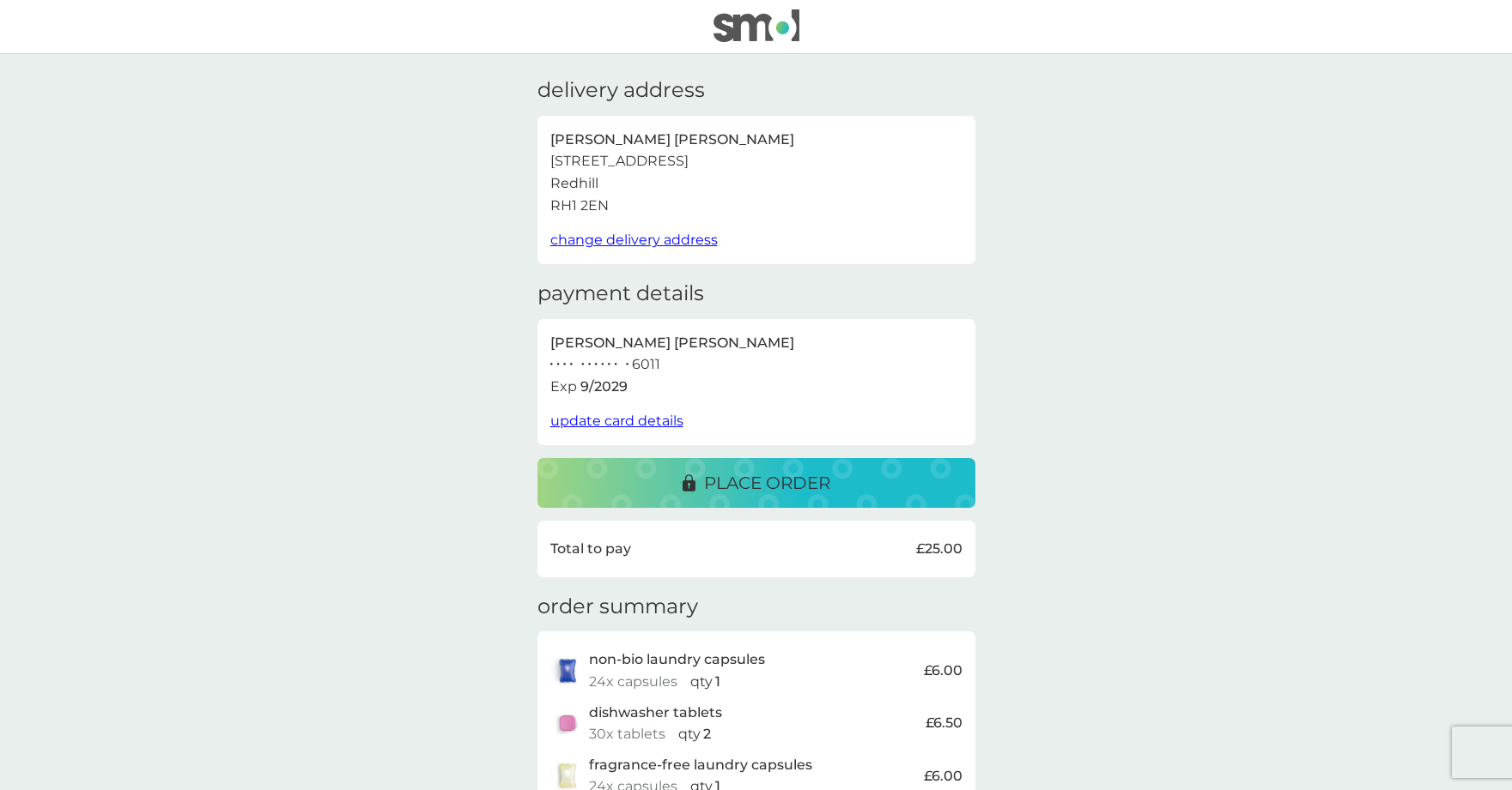
click at [763, 477] on p "place order" at bounding box center [767, 482] width 126 height 27
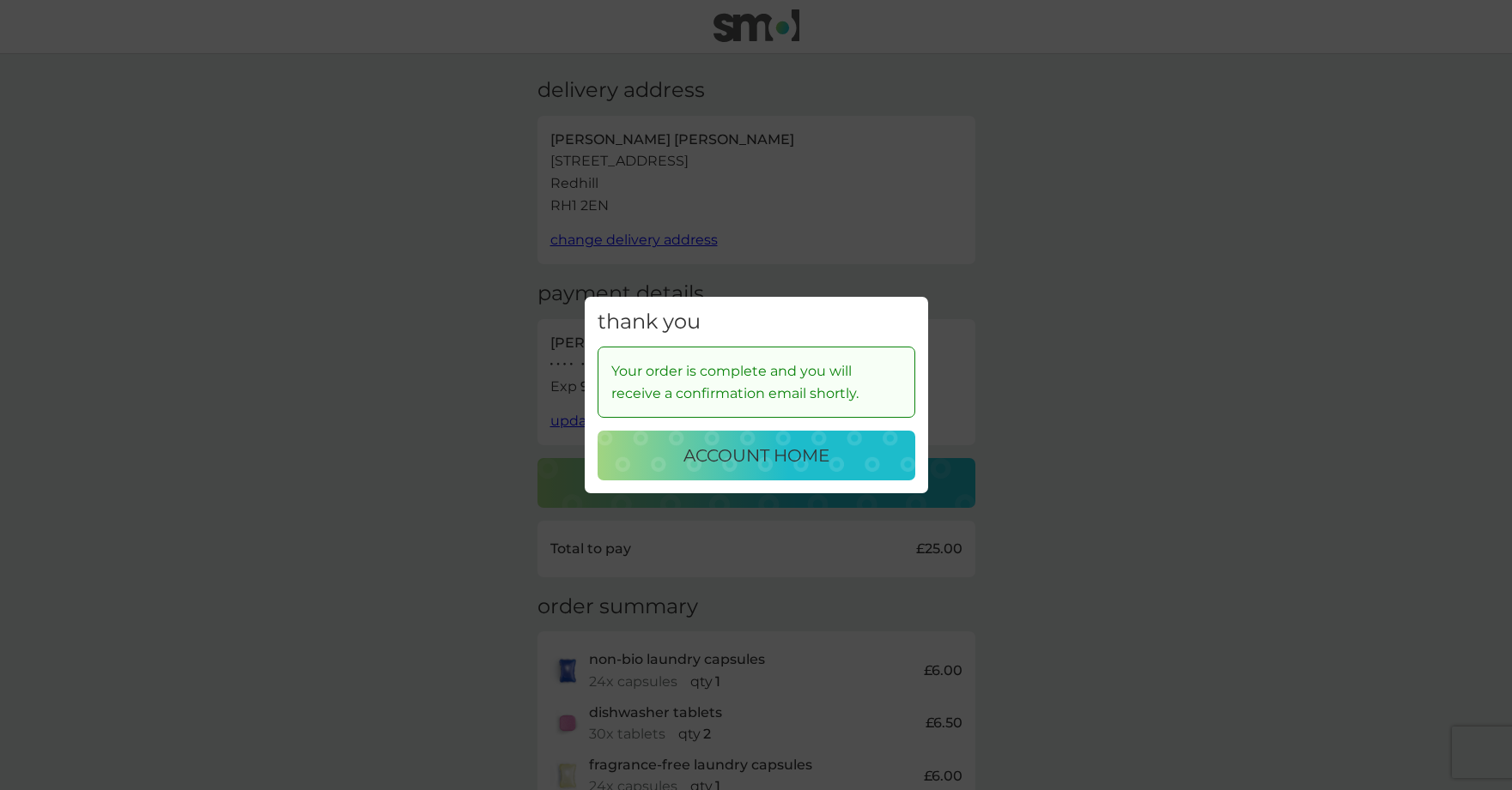
click at [759, 449] on p "account home" at bounding box center [756, 455] width 146 height 27
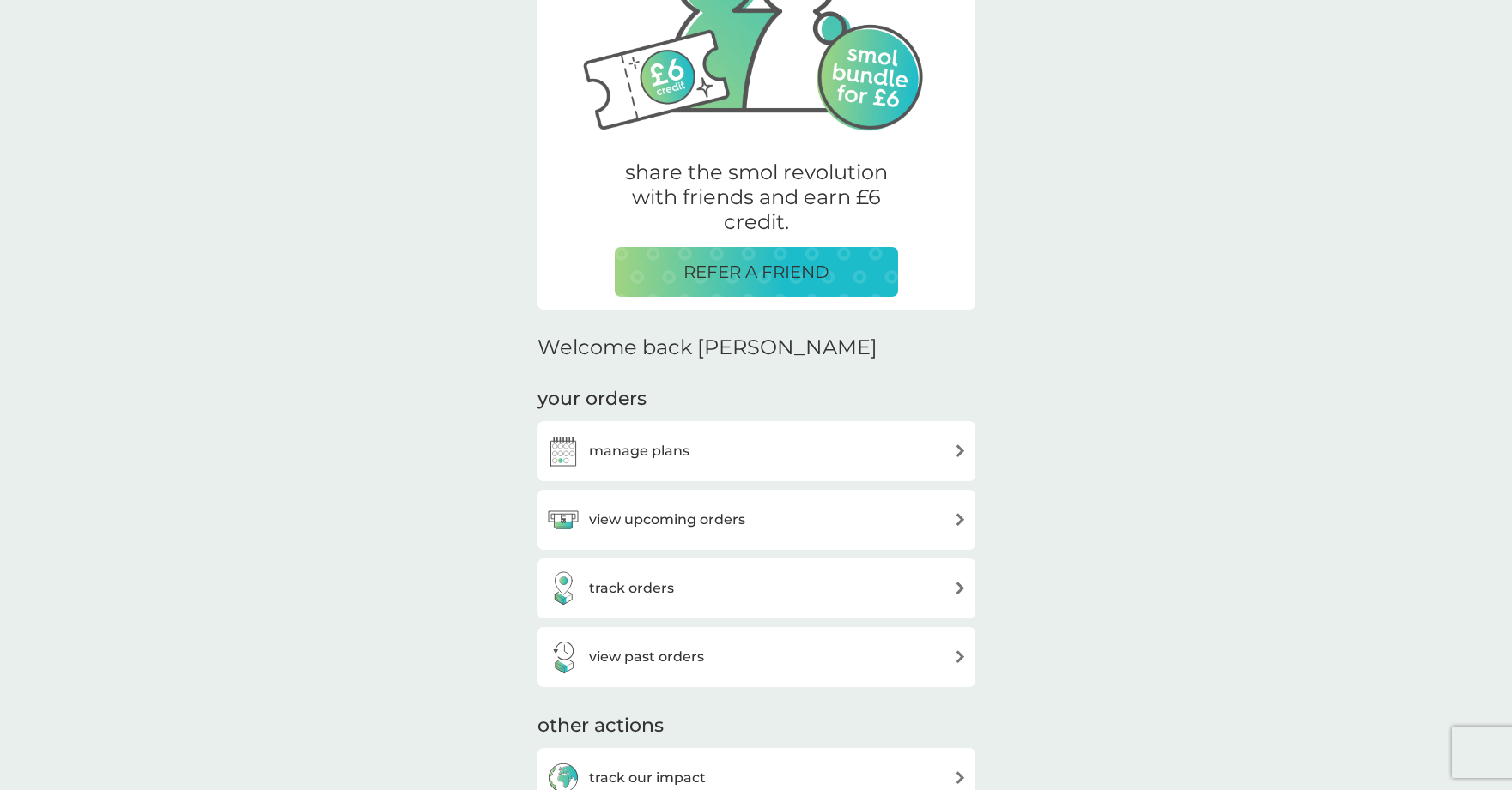
scroll to position [257, 0]
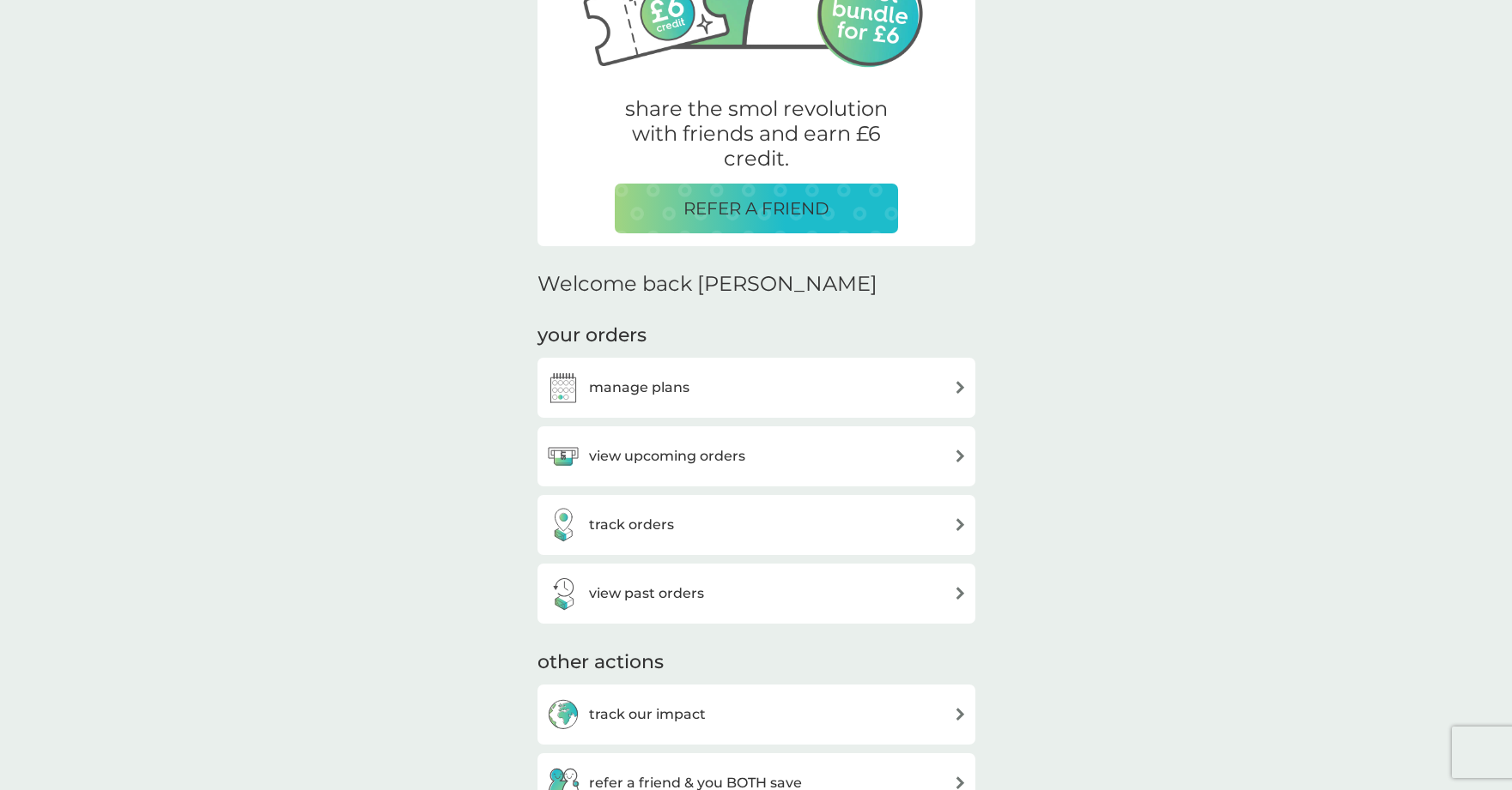
click at [660, 384] on h3 "manage plans" at bounding box center [639, 387] width 101 height 22
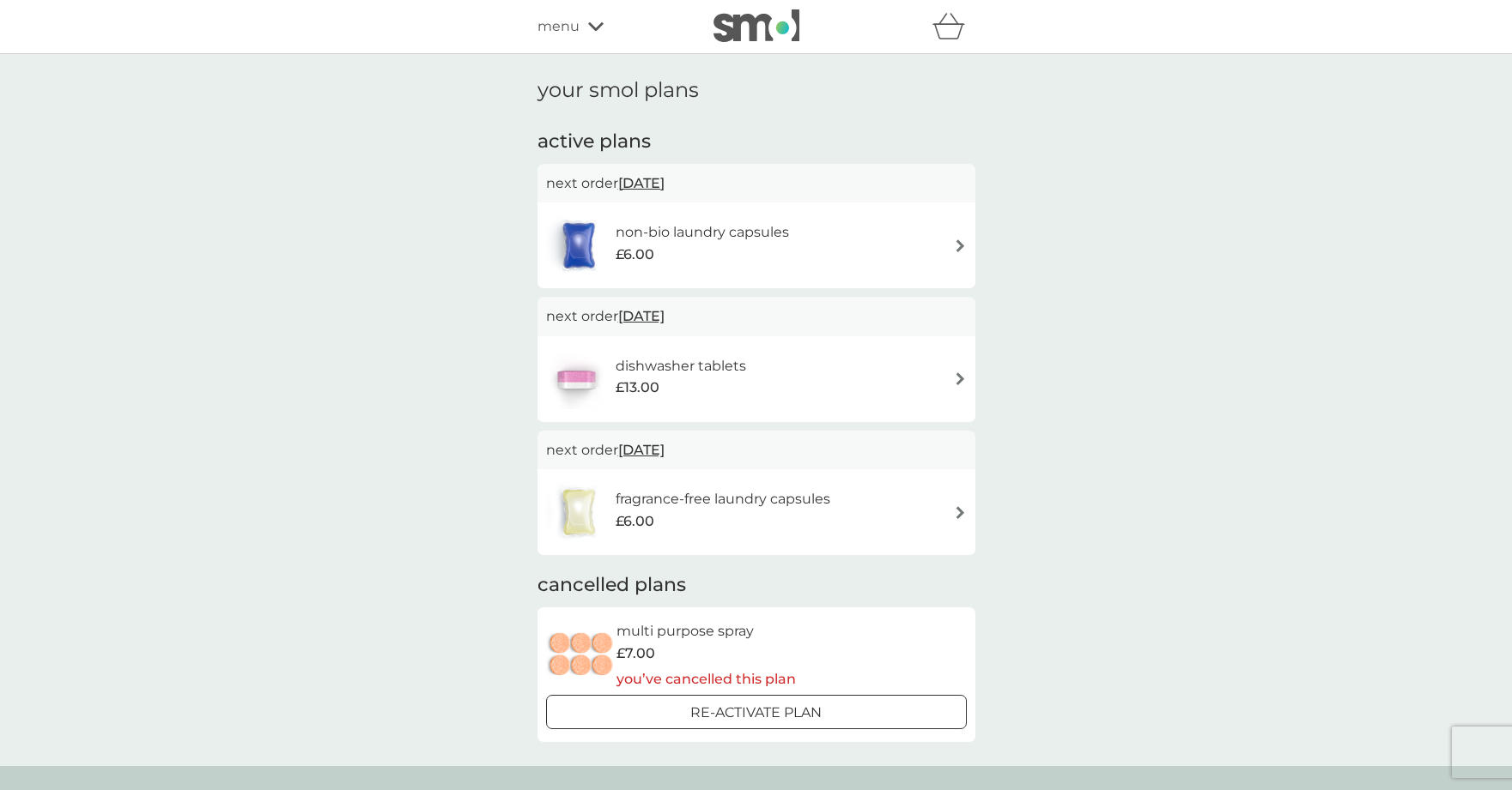
click at [665, 177] on span "[DATE]" at bounding box center [641, 183] width 46 height 34
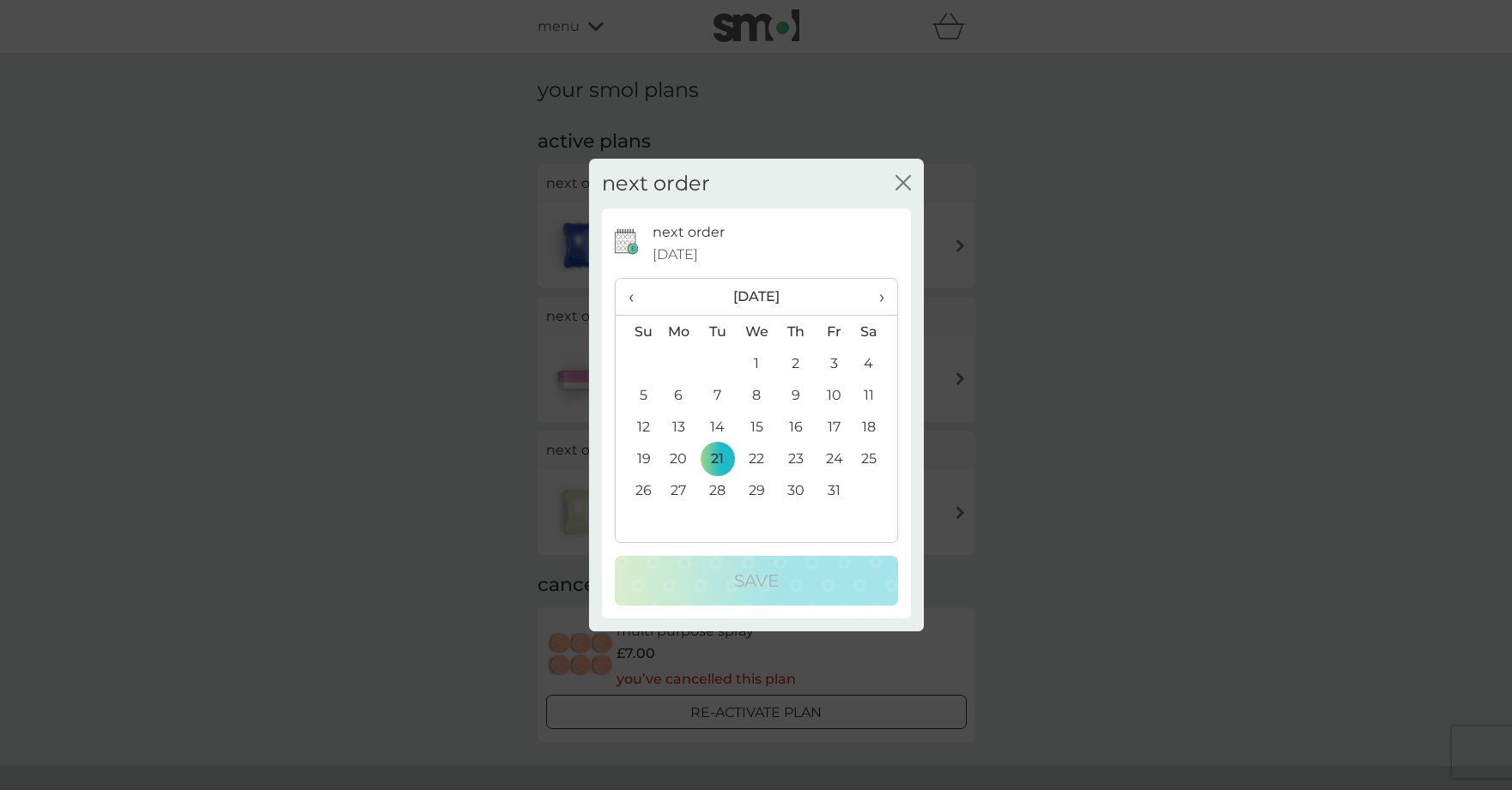
click at [879, 291] on span "›" at bounding box center [874, 297] width 17 height 36
click at [633, 294] on span "‹" at bounding box center [638, 297] width 18 height 36
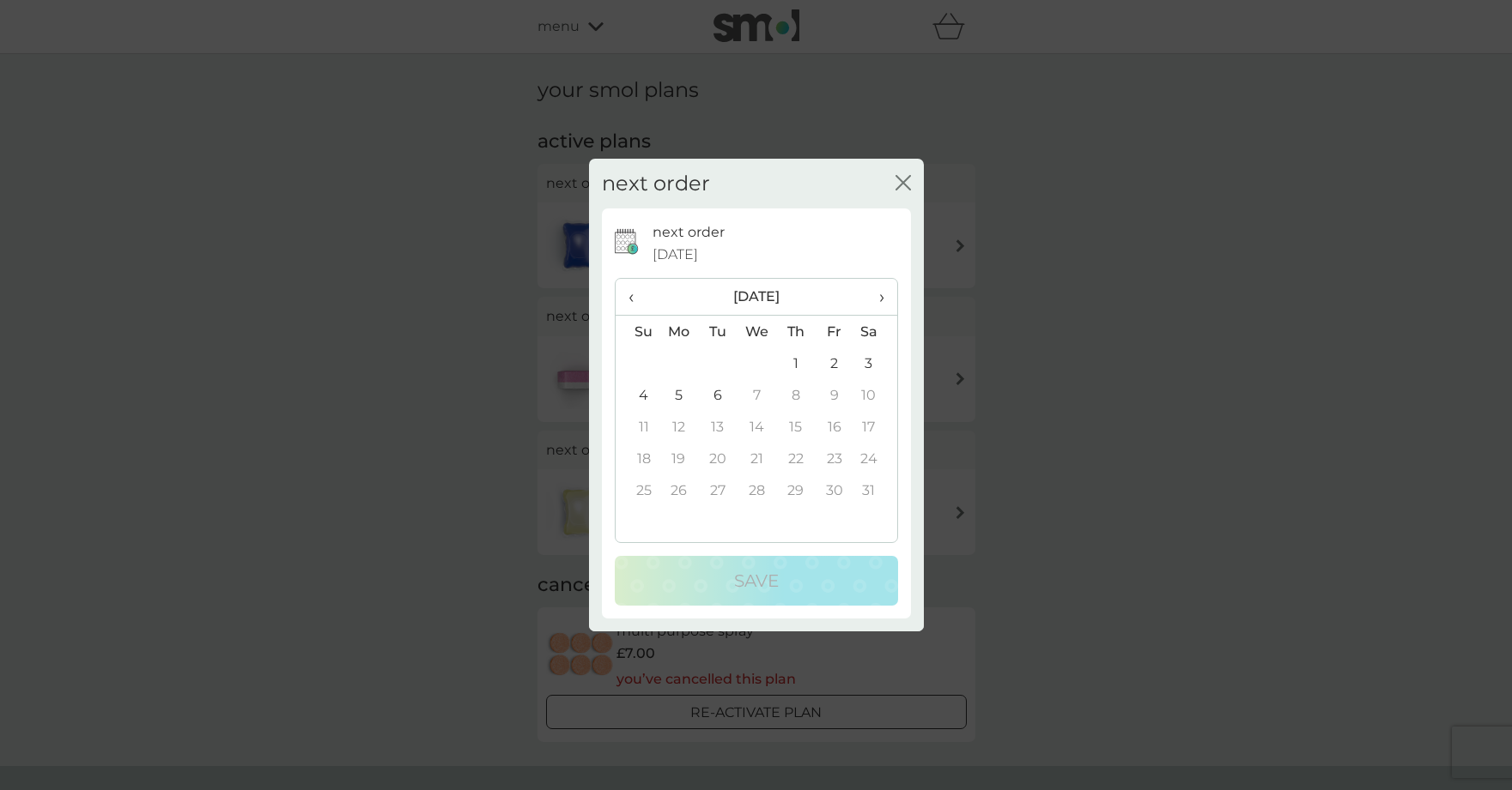
click at [721, 391] on td "6" at bounding box center [717, 395] width 39 height 32
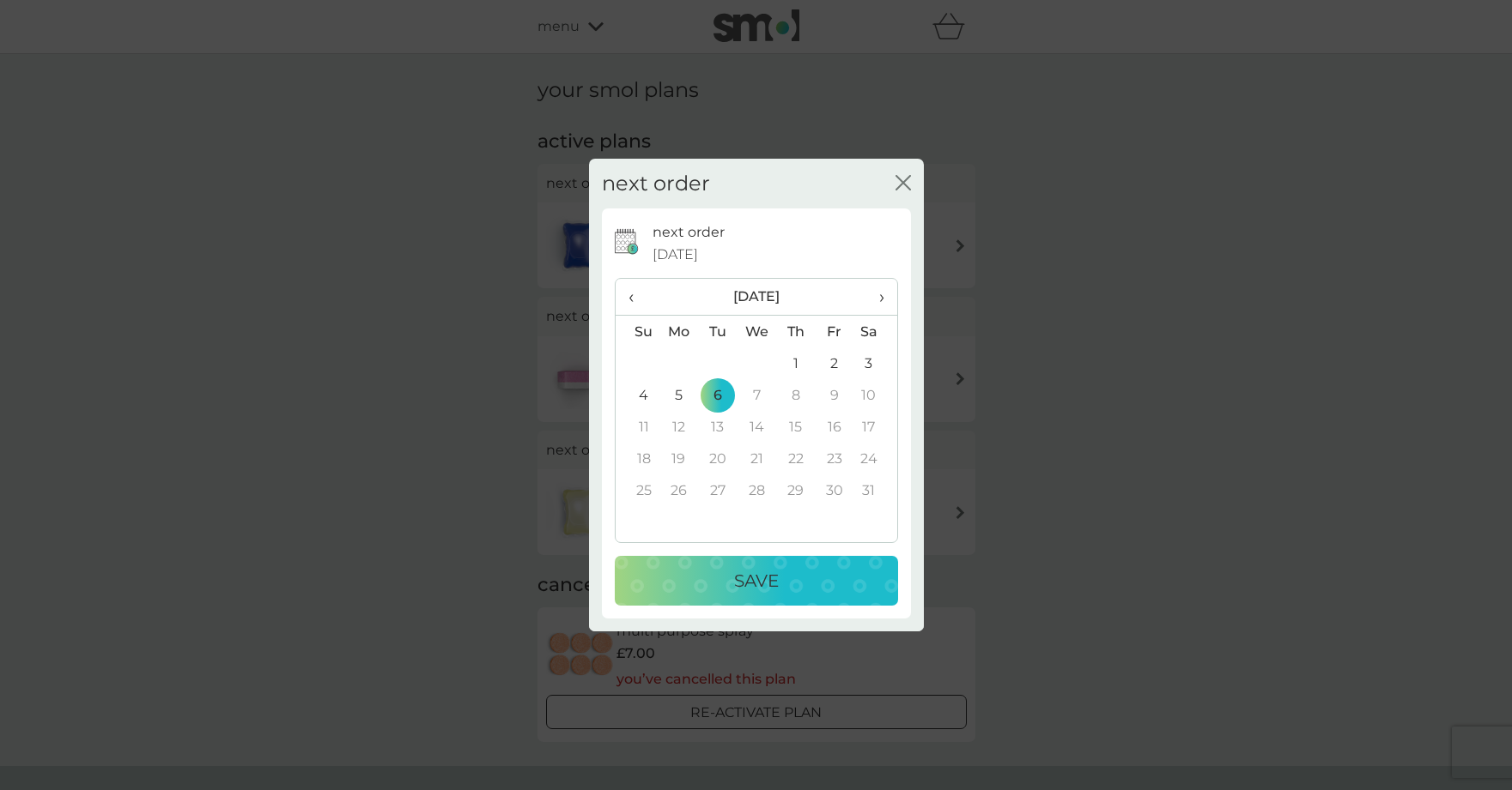
click at [776, 572] on p "Save" at bounding box center [756, 581] width 44 height 27
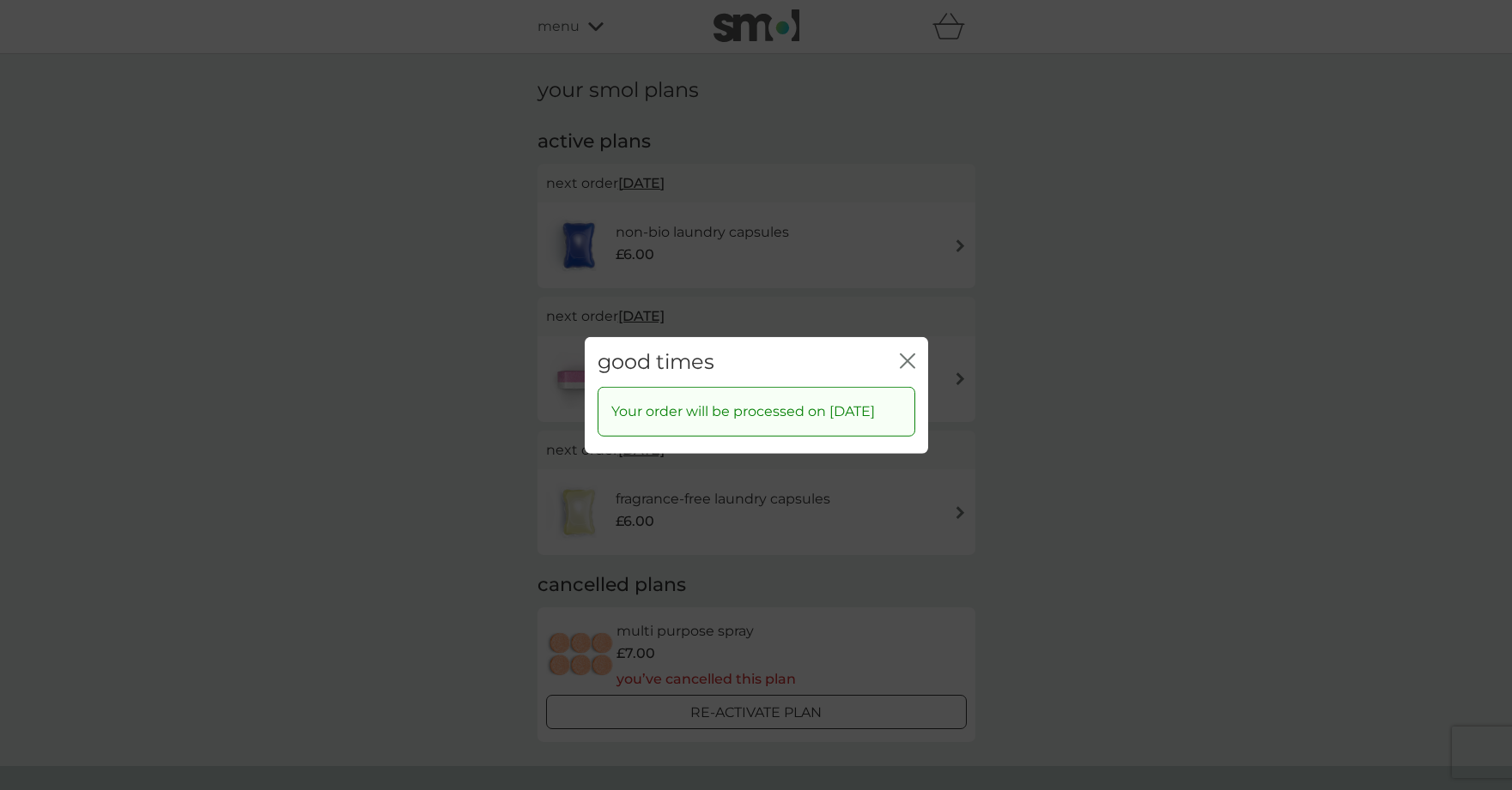
click at [907, 353] on icon "close" at bounding box center [911, 361] width 7 height 14
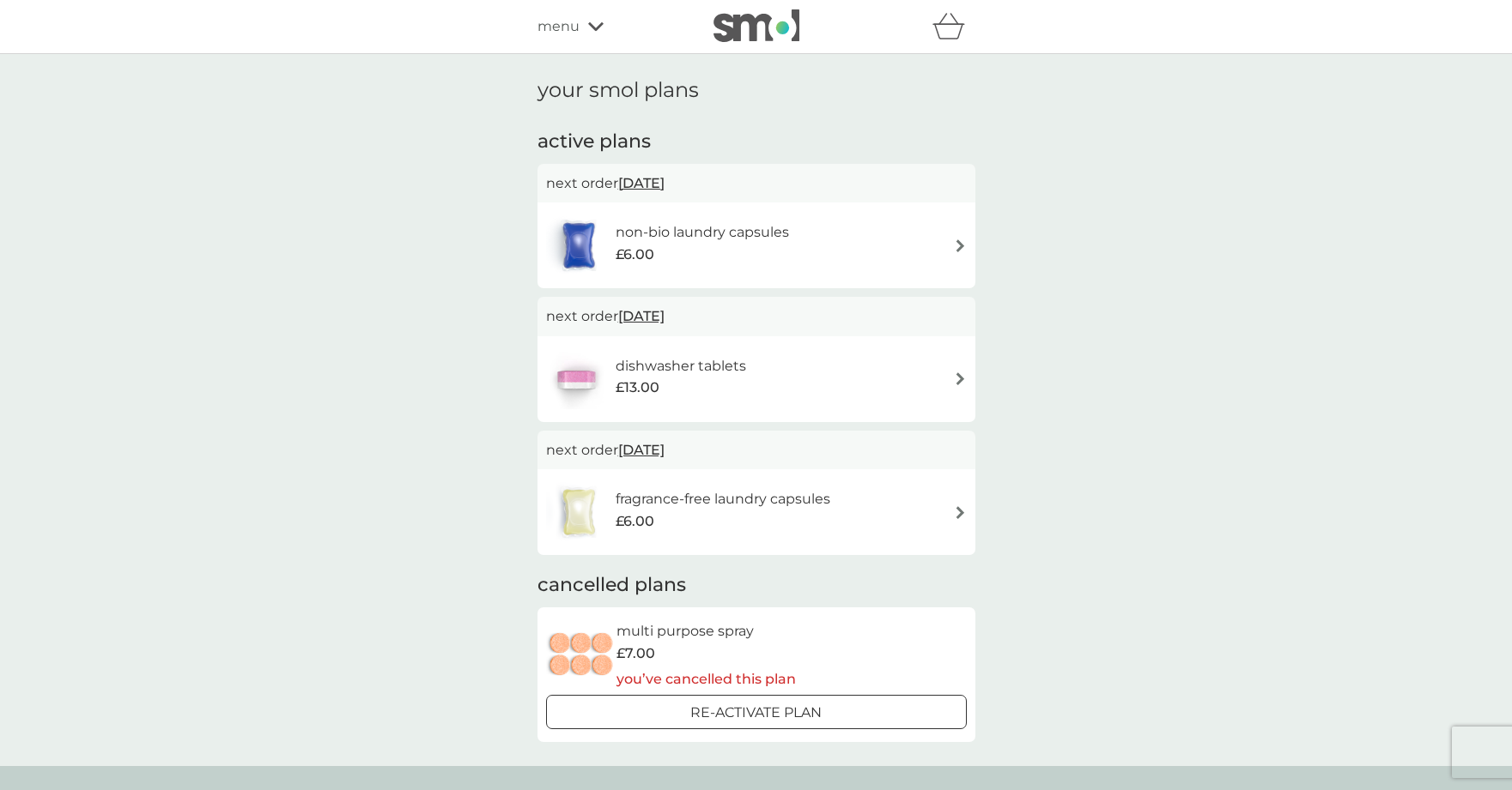
click at [655, 311] on span "[DATE]" at bounding box center [641, 316] width 46 height 34
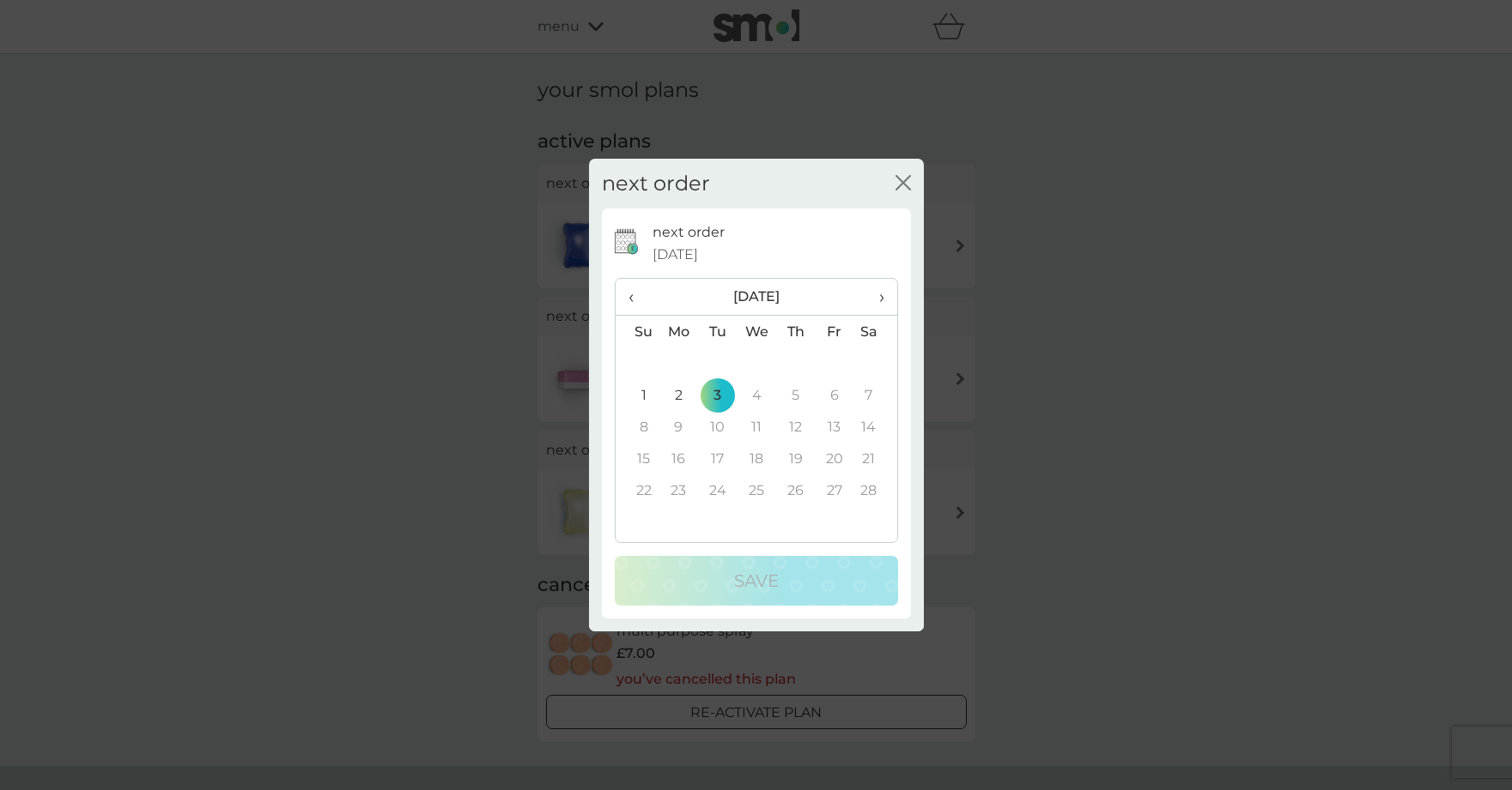
click at [903, 180] on icon "close" at bounding box center [903, 182] width 15 height 15
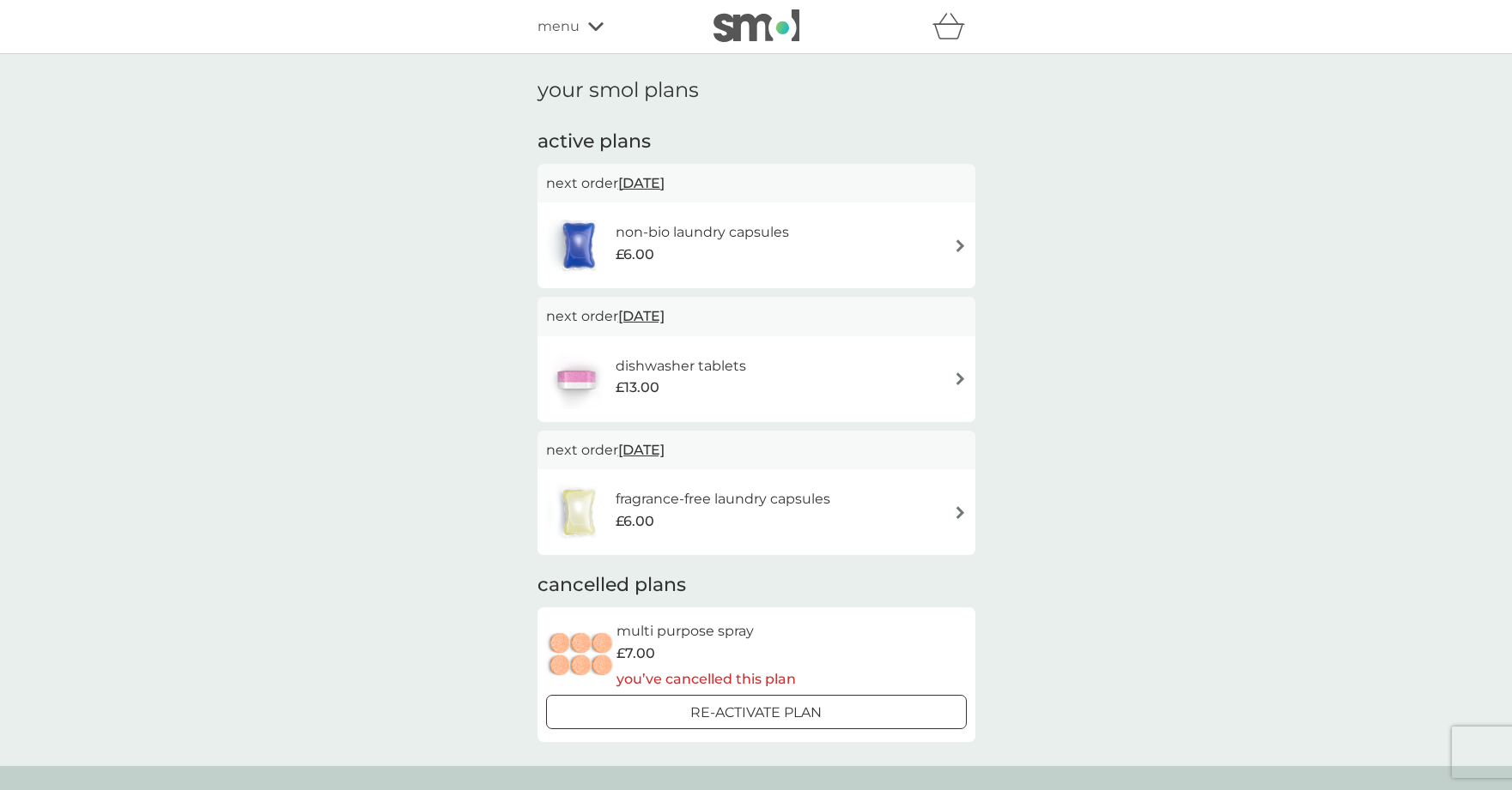
click at [665, 181] on span "[DATE]" at bounding box center [641, 183] width 46 height 34
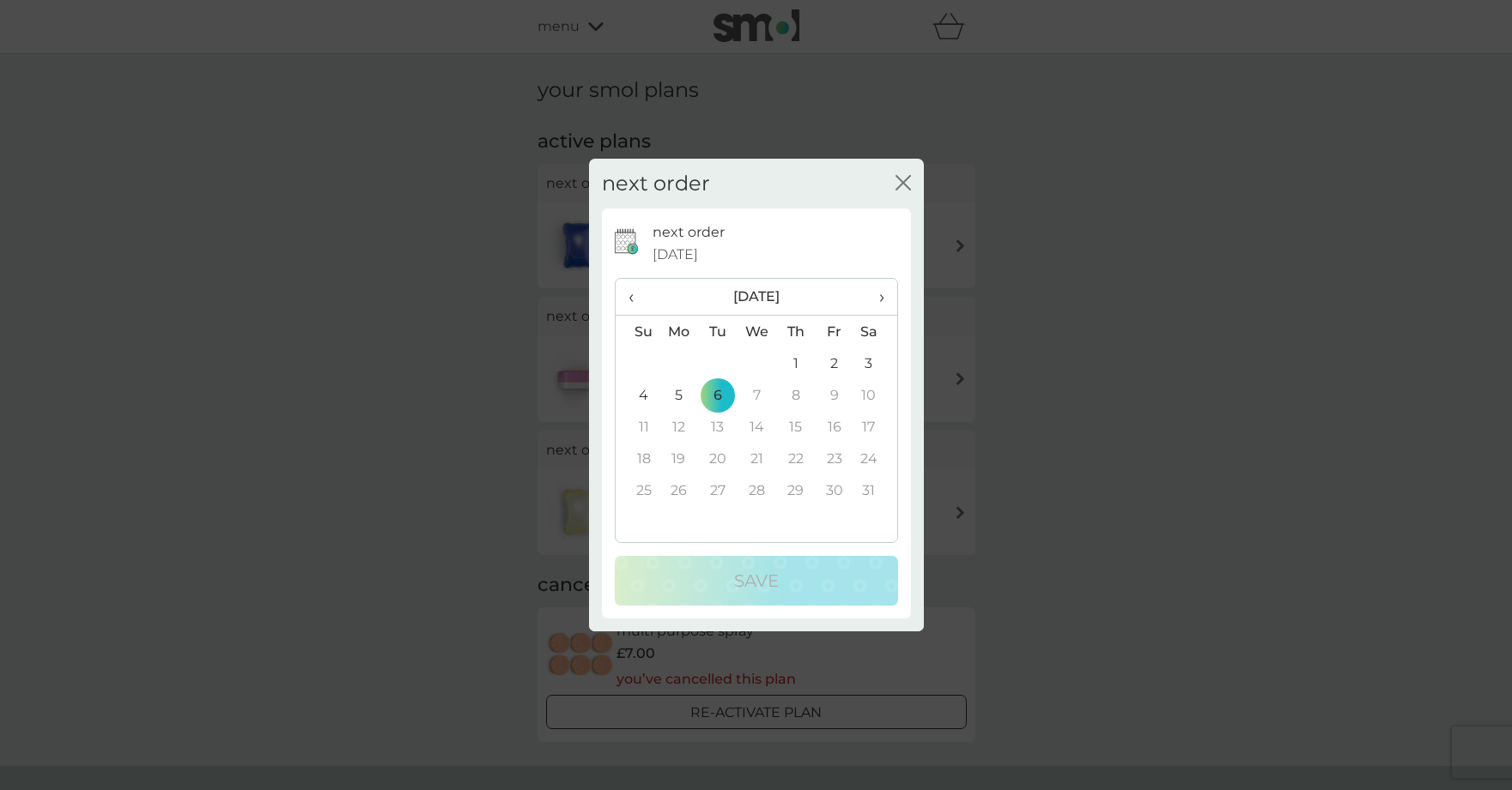
click at [903, 176] on icon "close" at bounding box center [903, 182] width 15 height 15
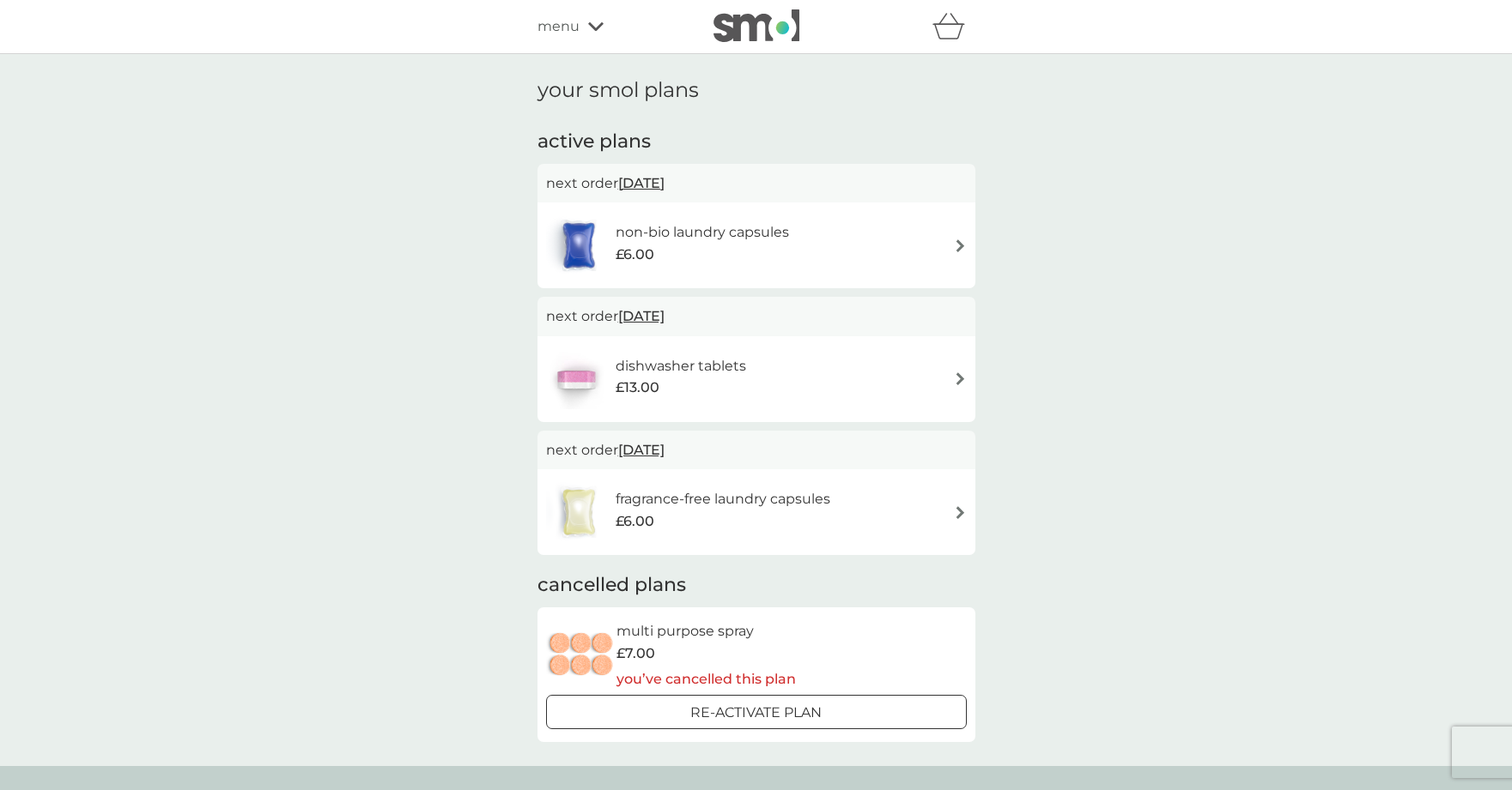
click at [577, 26] on span "menu" at bounding box center [559, 26] width 42 height 22
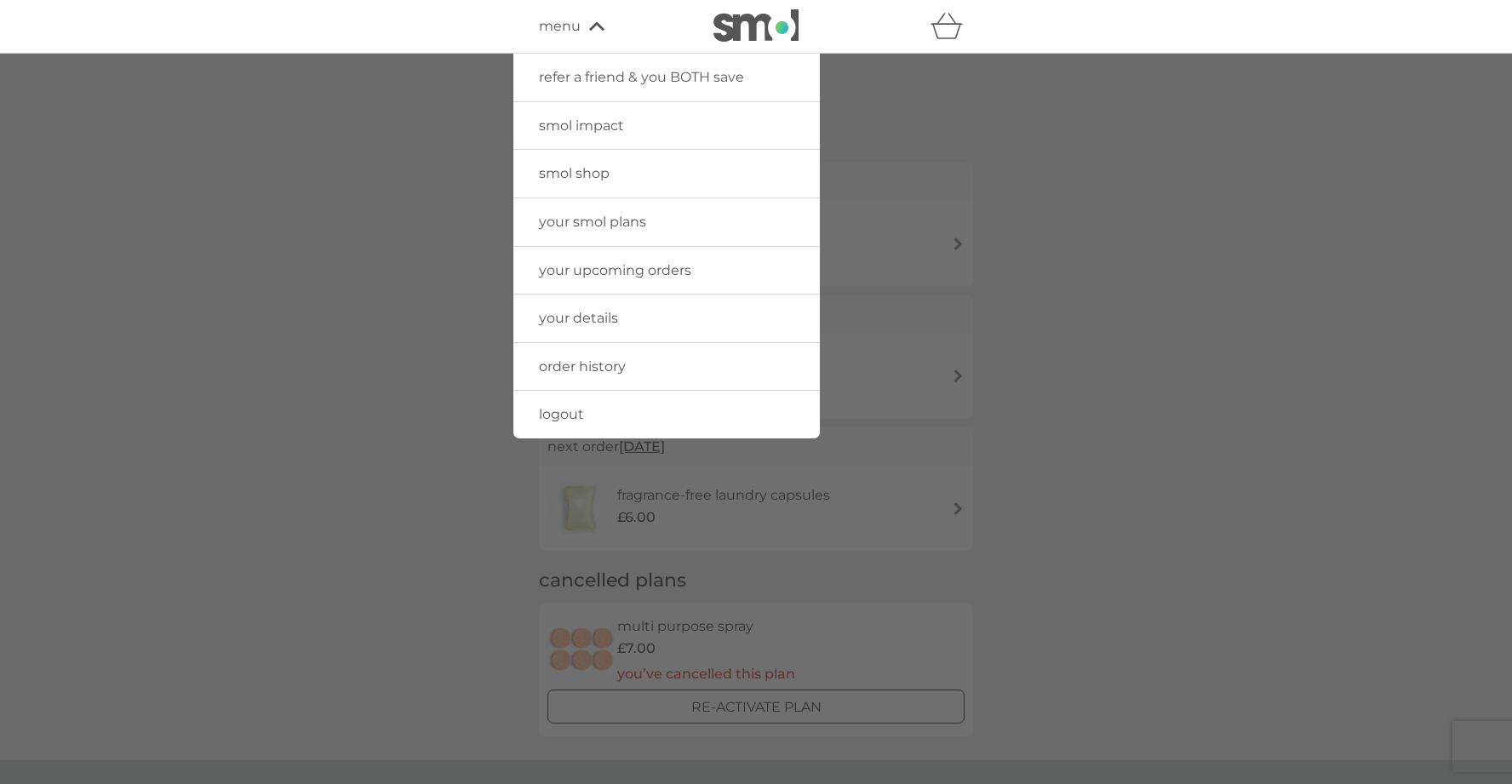
click at [567, 405] on link "logout" at bounding box center [667, 415] width 307 height 47
